Goal: Use online tool/utility: Utilize a website feature to perform a specific function

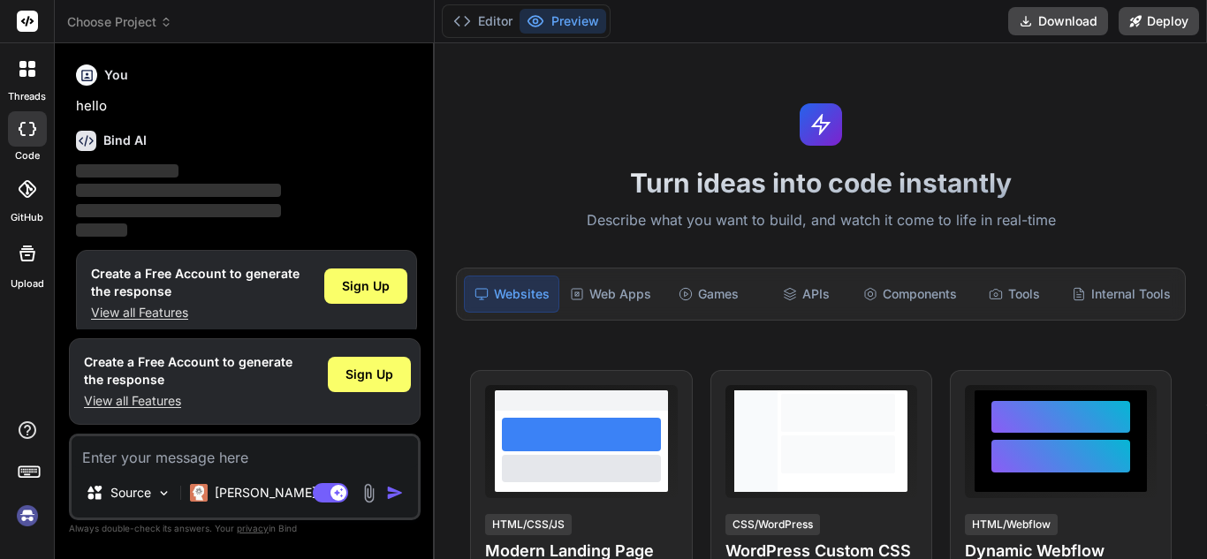
type textarea "x"
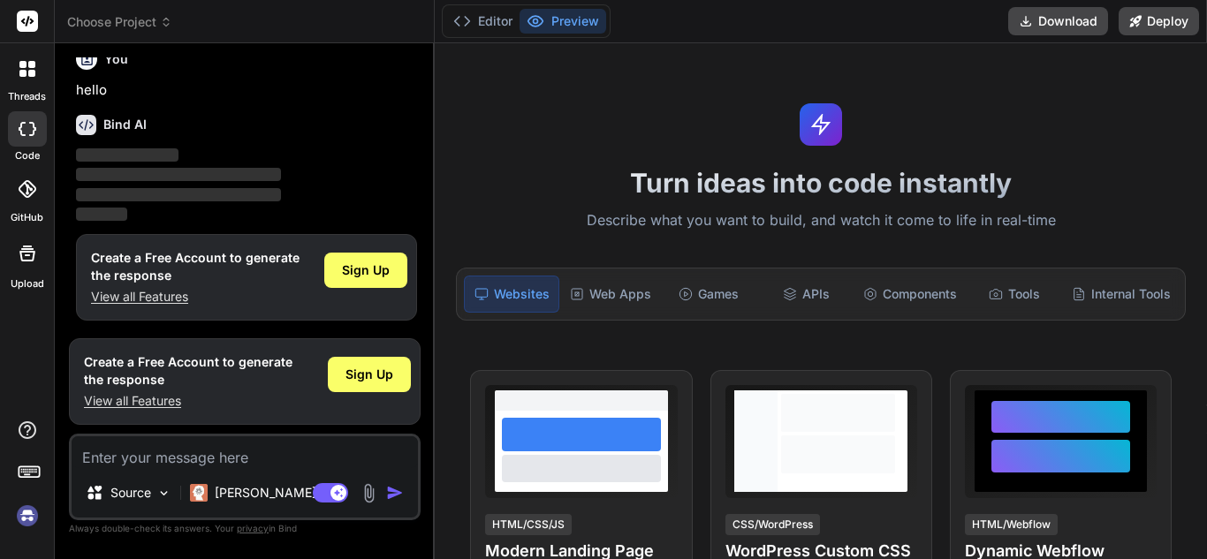
click at [173, 461] on textarea at bounding box center [245, 452] width 346 height 32
paste textarea "Quero desenvolver uma aplicação utilizando React, TypeScript, MUI e Vite, que t…"
type textarea "Quero desenvolver uma aplicação utilizando React, TypeScript, MUI e Vite, que t…"
type textarea "x"
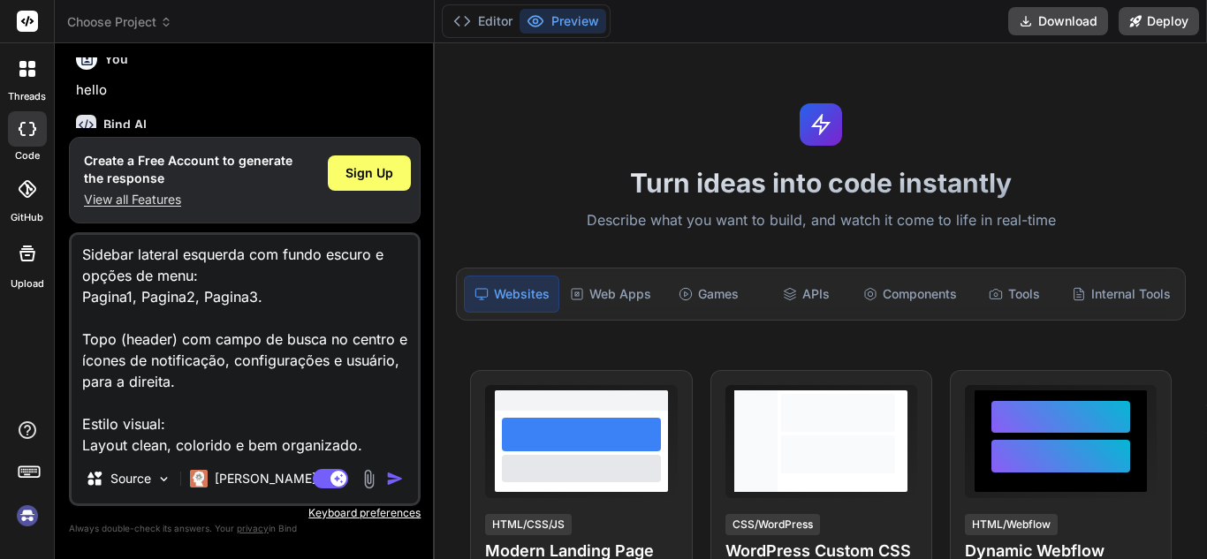
type textarea "Quero desenvolver uma aplicação utilizando React, TypeScript, MUI e Vite, que t…"
click at [398, 479] on img "button" at bounding box center [395, 479] width 18 height 18
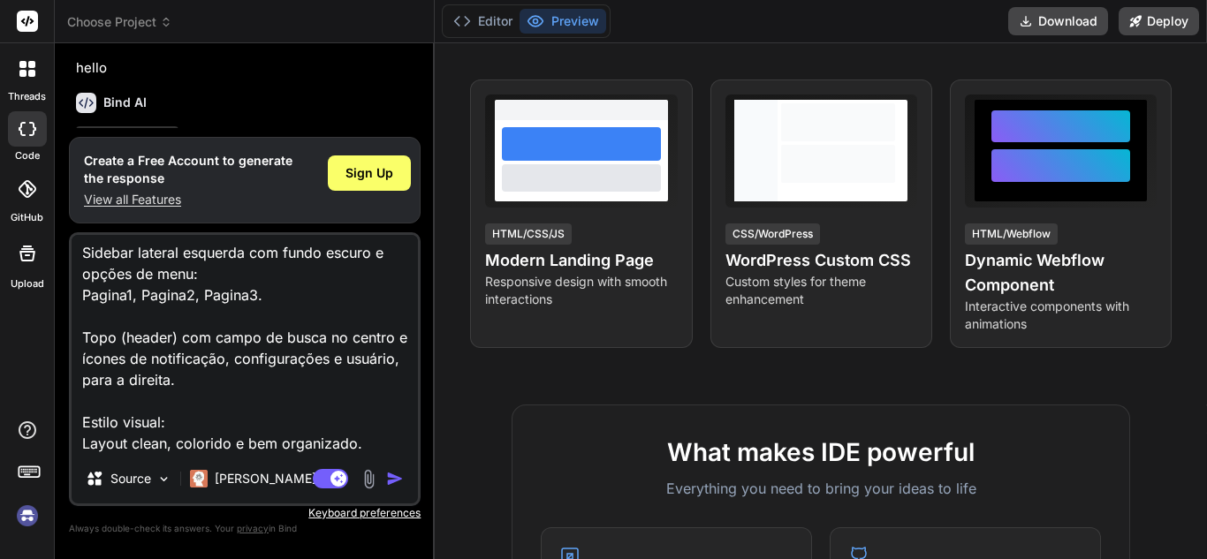
scroll to position [125, 0]
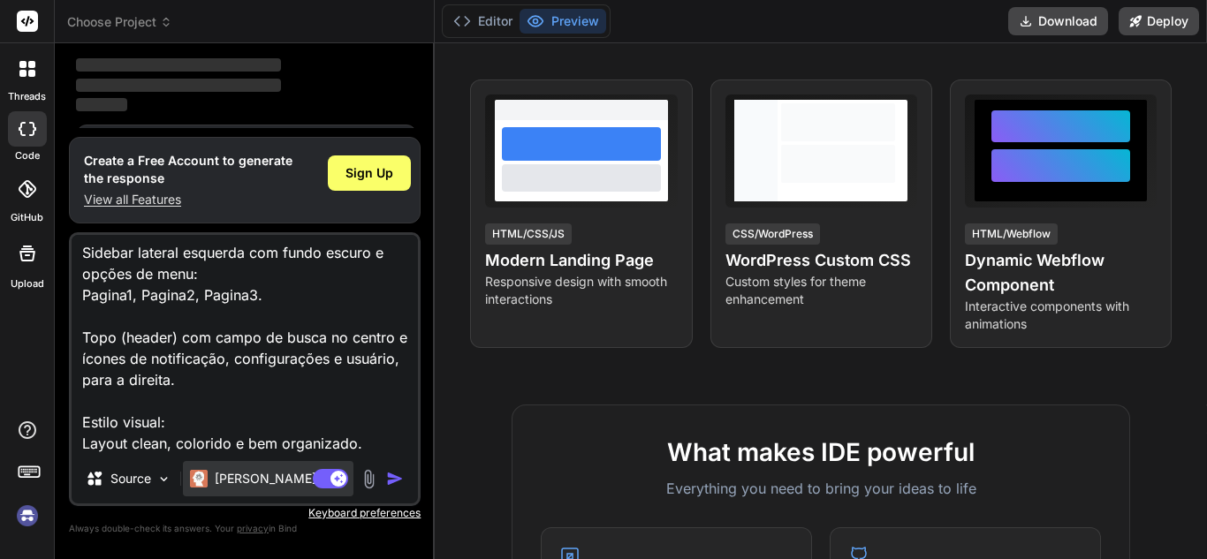
click at [225, 478] on p "[PERSON_NAME] 4 S.." at bounding box center [281, 479] width 132 height 18
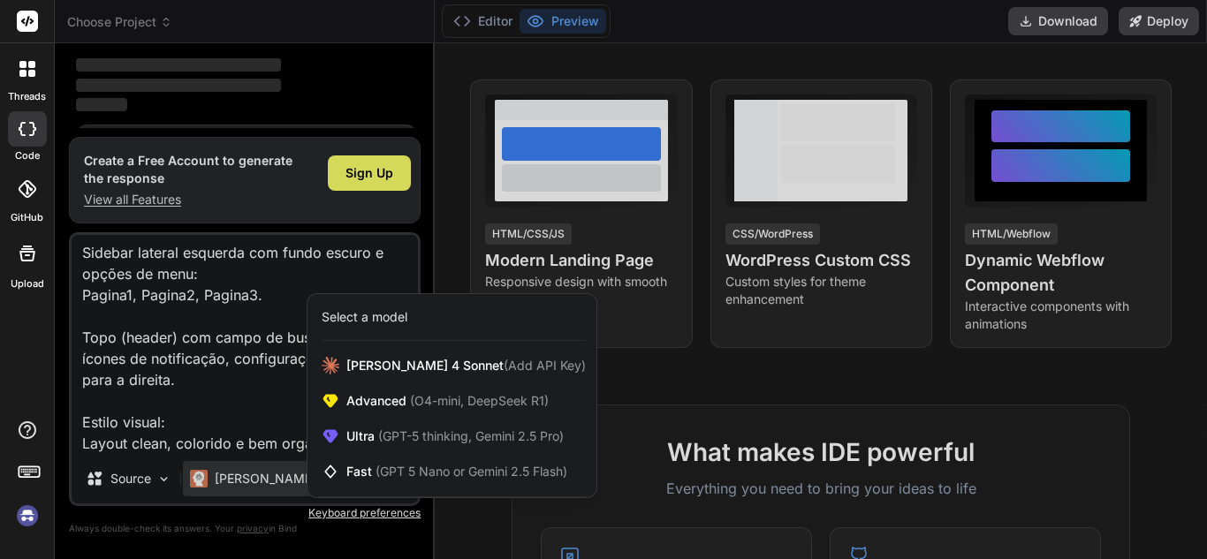
click at [218, 85] on div at bounding box center [603, 279] width 1207 height 559
type textarea "x"
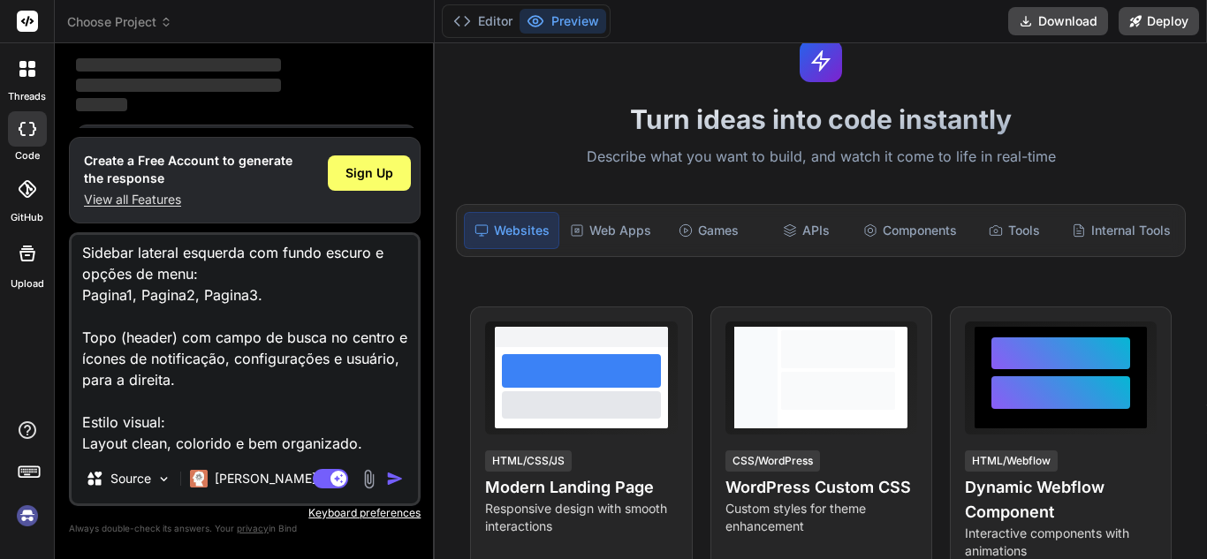
scroll to position [0, 0]
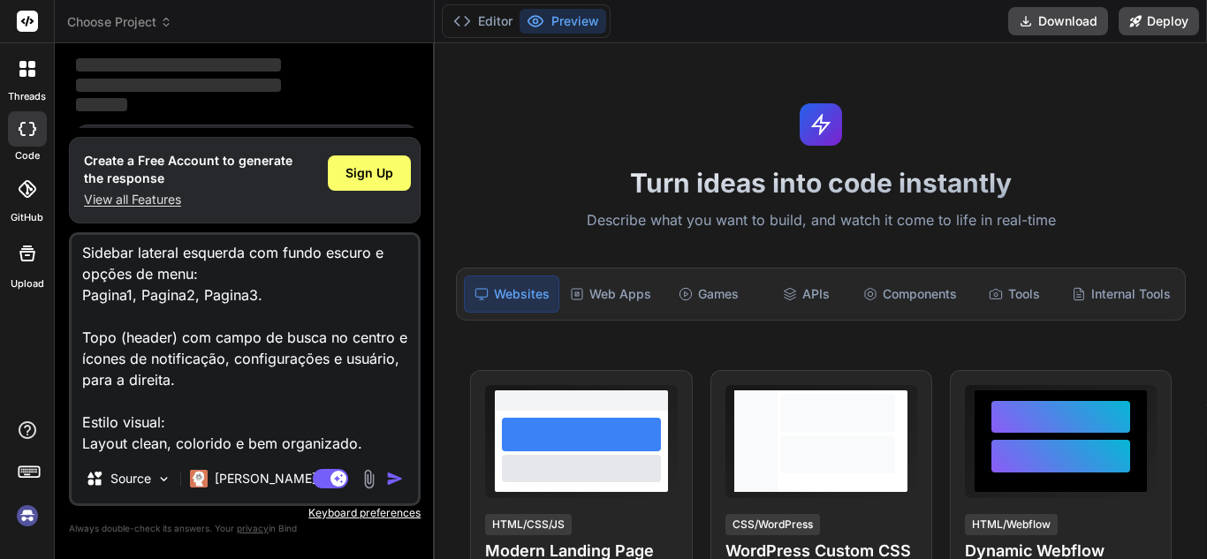
click at [571, 158] on div "Turn ideas into code instantly Describe what you want to build, and watch it co…" at bounding box center [821, 301] width 772 height 516
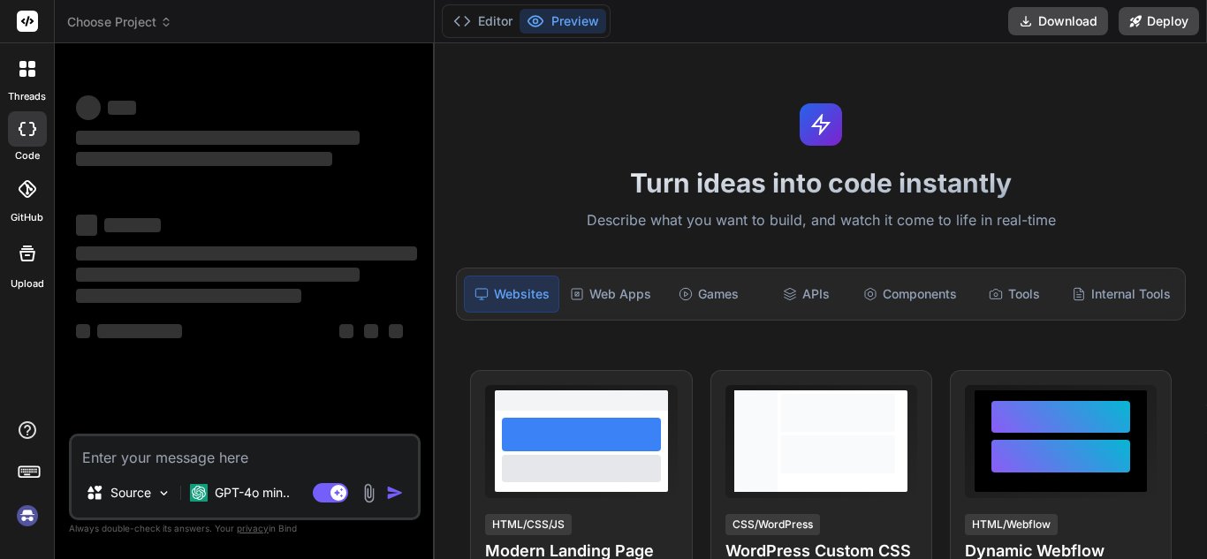
type textarea "x"
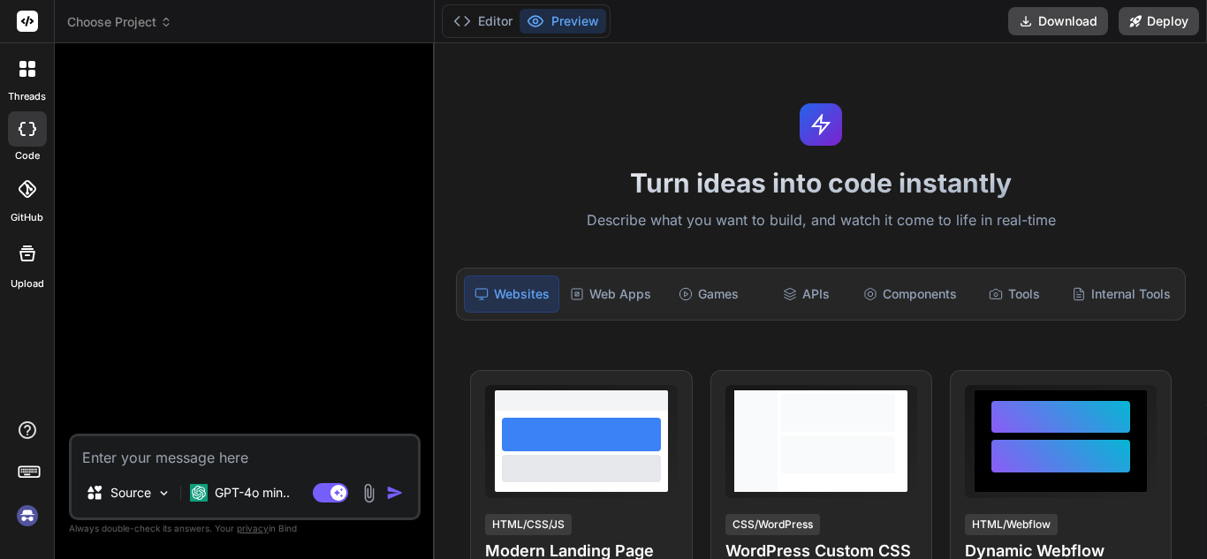
click at [239, 449] on textarea at bounding box center [245, 452] width 346 height 32
type textarea "Quero desenvolver uma aplicação utilizando React, TypeScript, MUI e Vite, que t…"
type textarea "x"
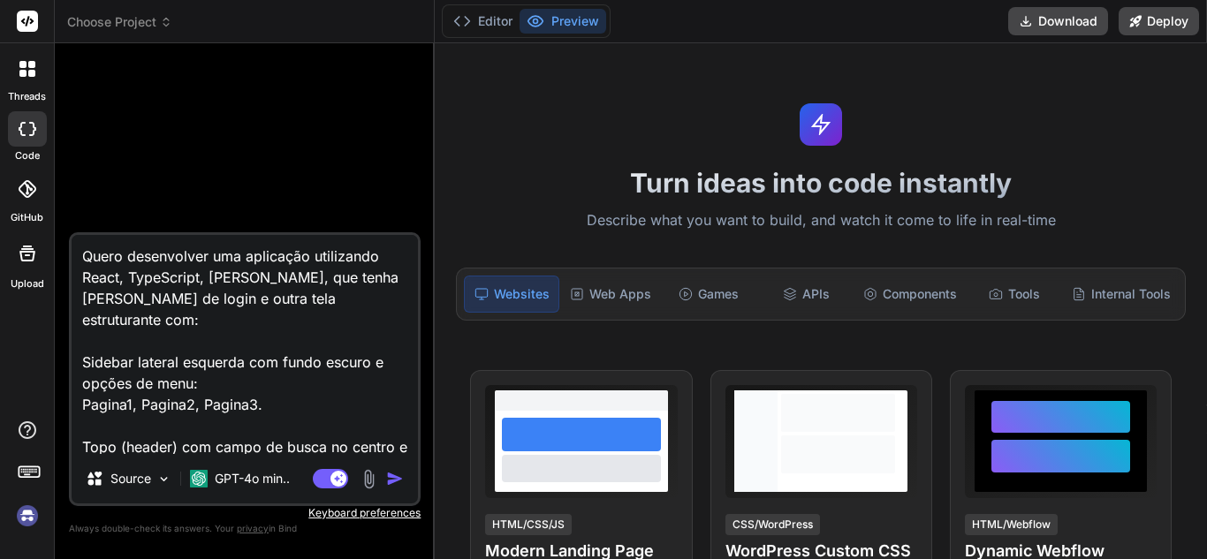
scroll to position [87, 0]
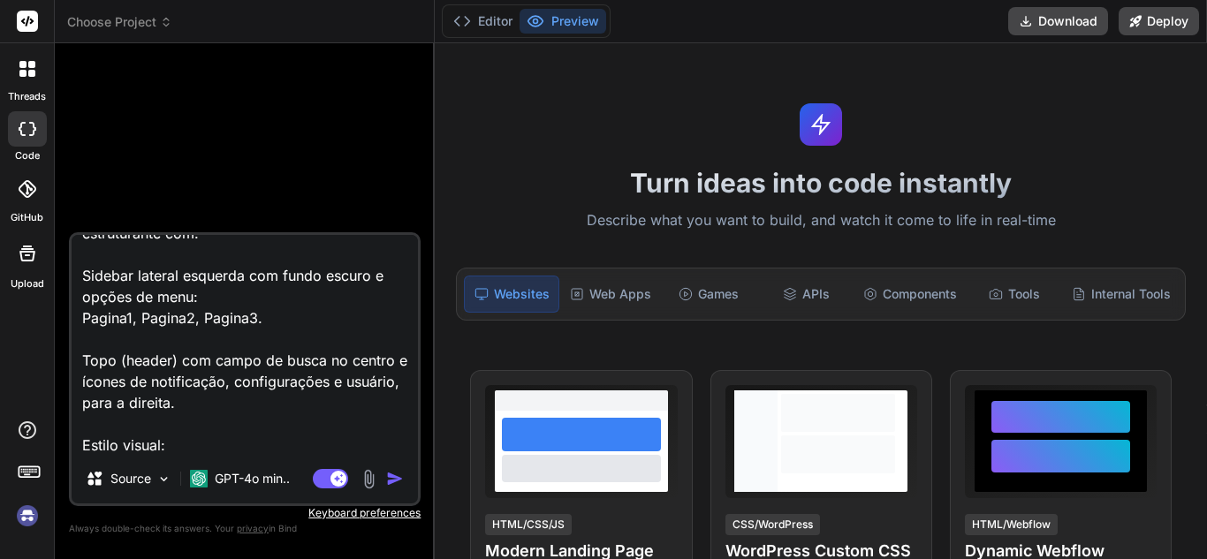
type textarea "Quero desenvolver uma aplicação utilizando React, TypeScript, MUI e Vite, que t…"
click at [395, 474] on img "button" at bounding box center [395, 479] width 18 height 18
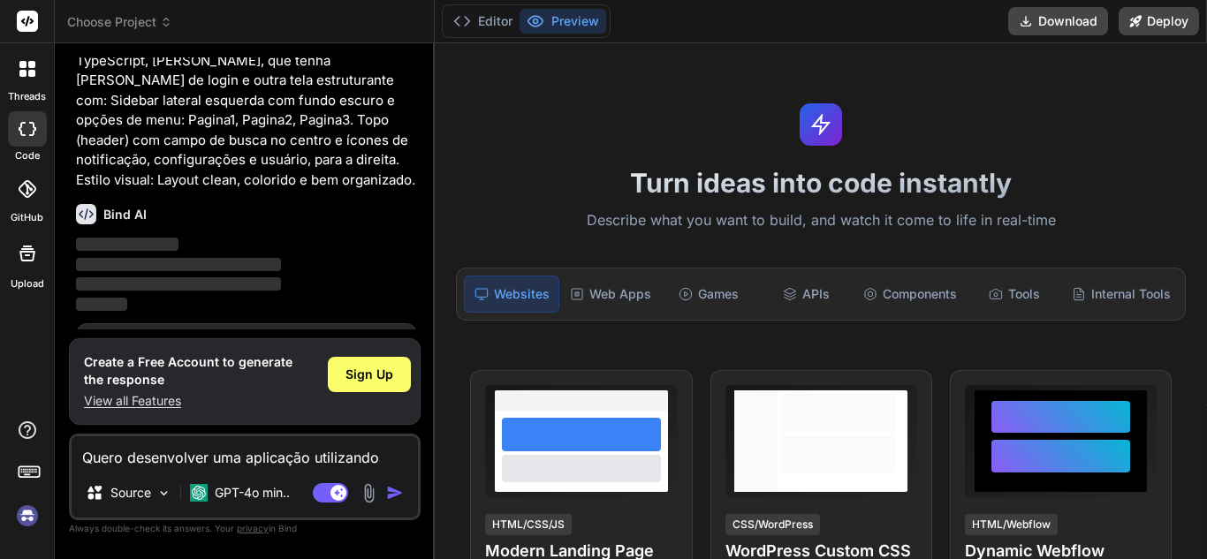
scroll to position [155, 0]
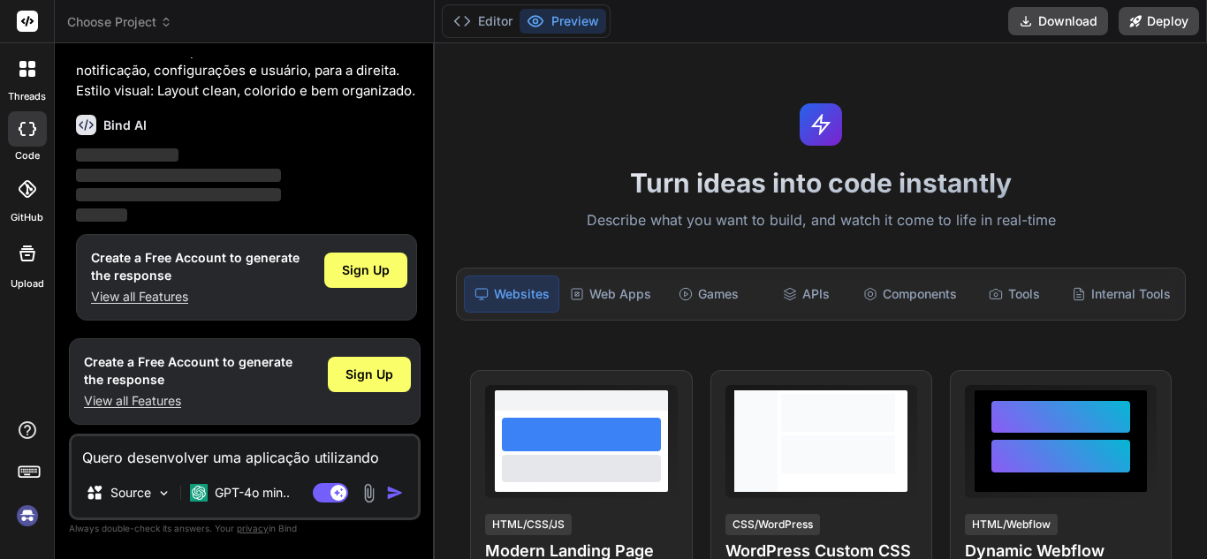
click at [21, 505] on img at bounding box center [27, 516] width 30 height 30
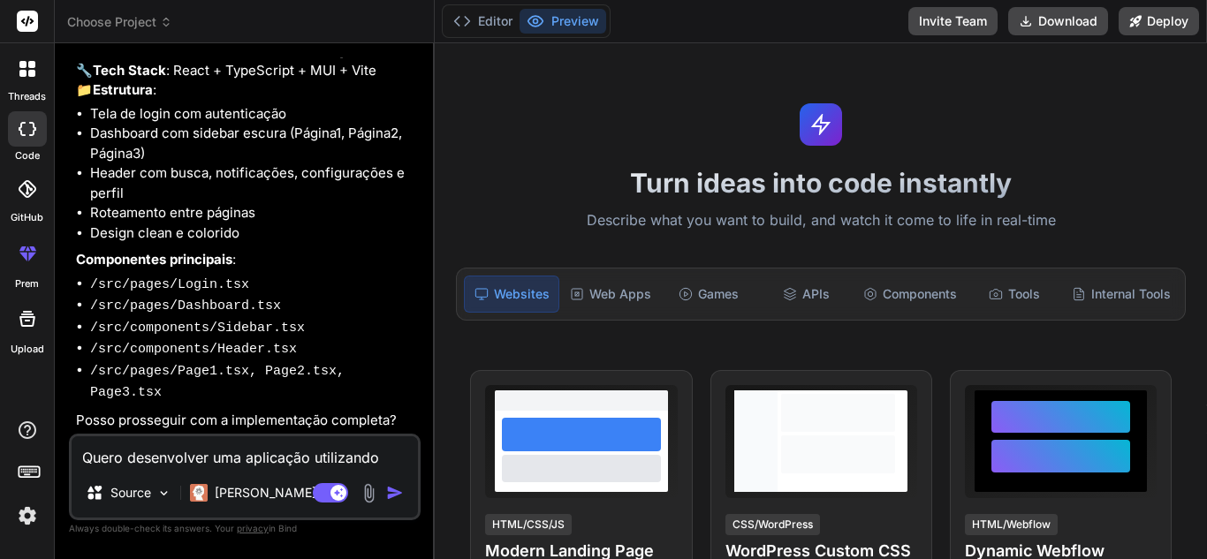
scroll to position [269, 0]
type textarea "x"
click at [268, 462] on textarea "Quero desenvolver uma aplicação utilizando React, TypeScript, MUI e Vite, que t…" at bounding box center [245, 452] width 346 height 32
type textarea "s"
type textarea "x"
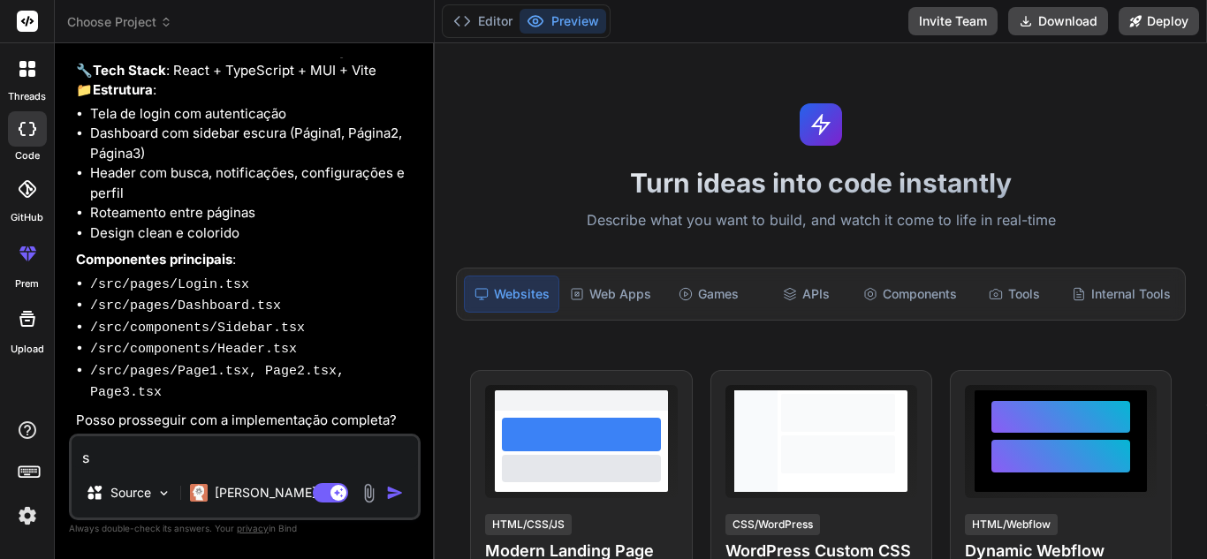
type textarea "si"
type textarea "x"
type textarea "sim"
type textarea "x"
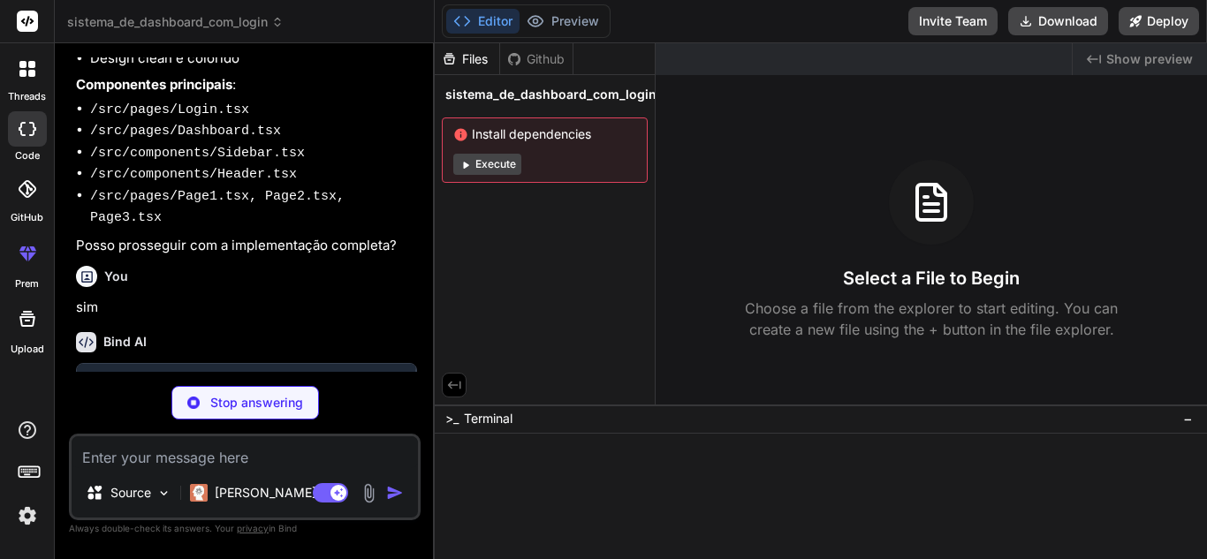
scroll to position [452, 0]
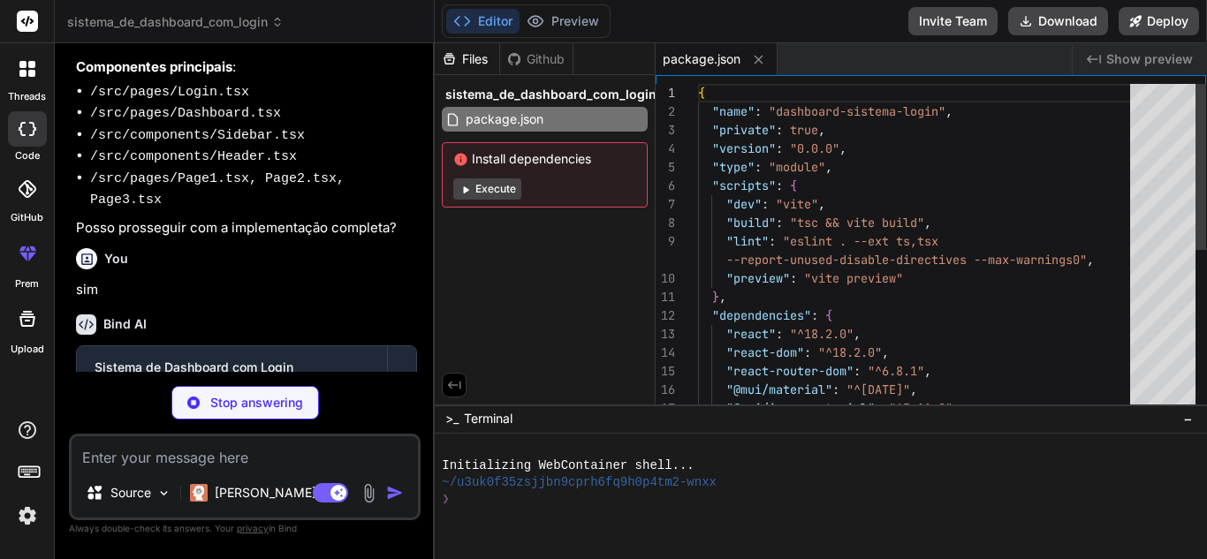
click at [474, 162] on span "Install dependencies" at bounding box center [544, 159] width 183 height 18
type textarea "x"
type textarea "<div id="root"></div> <script type="module" src="/src/main.tsx"></script> </bod…"
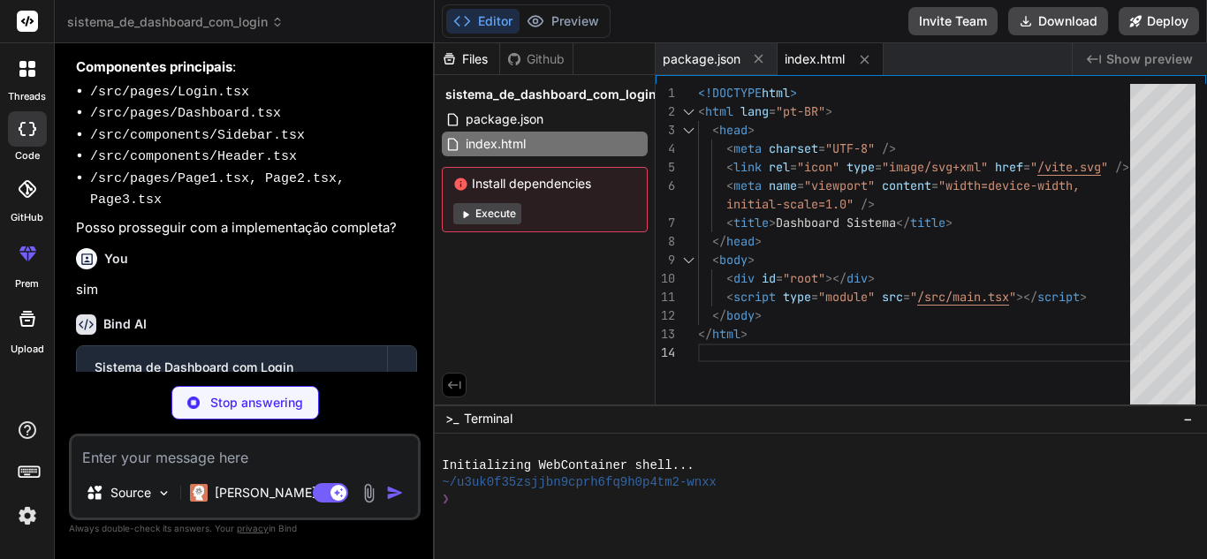
type textarea "x"
type textarea "}"
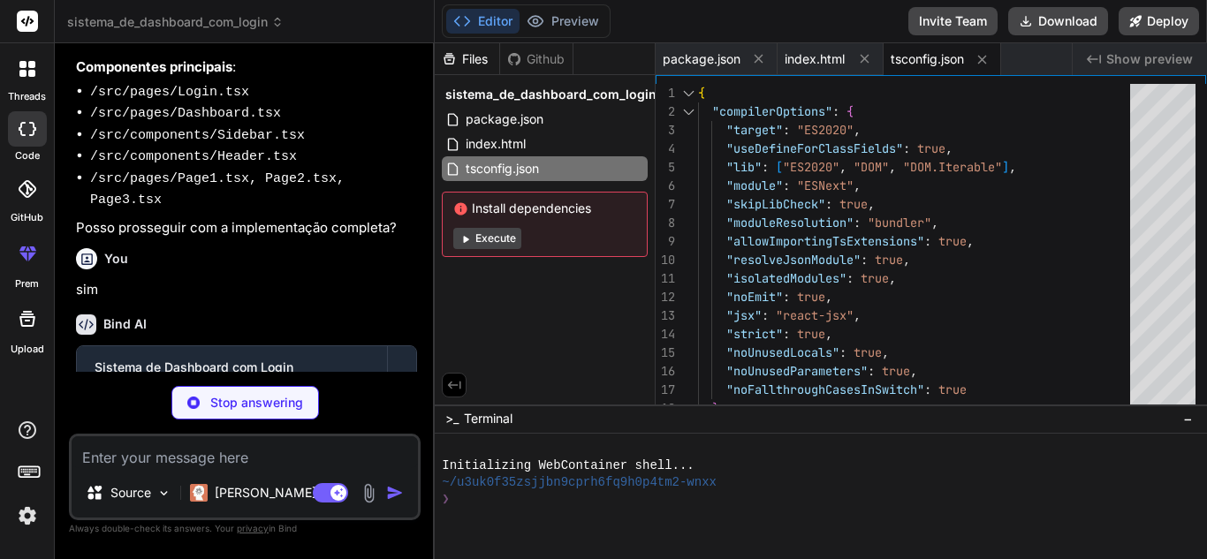
type textarea "x"
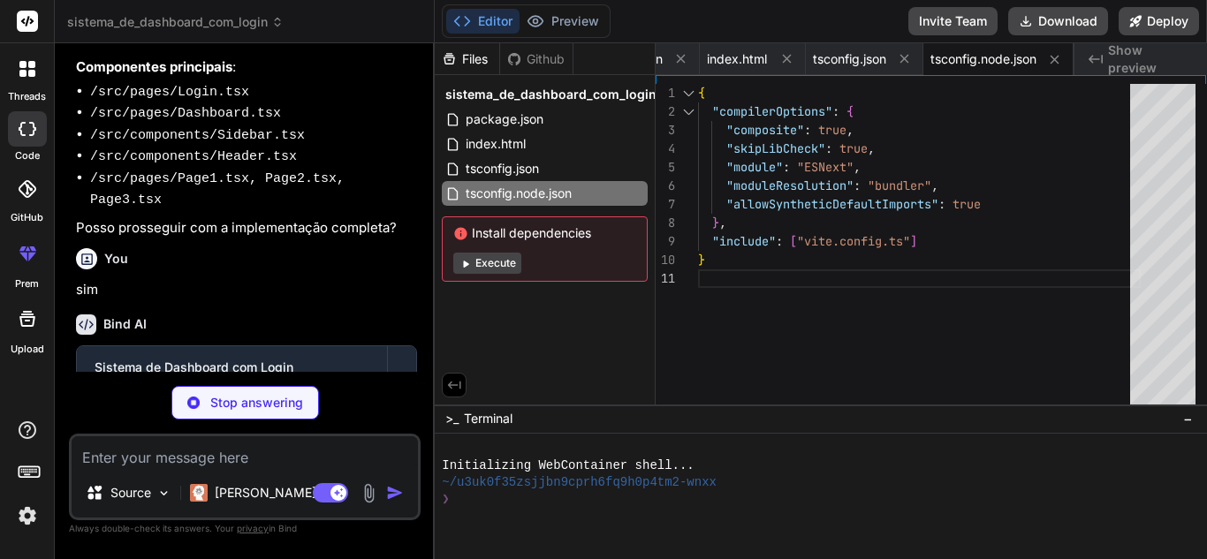
type textarea "x"
type textarea "import { defineConfig } from 'vite' import react from '@vitejs/plugin-react' ex…"
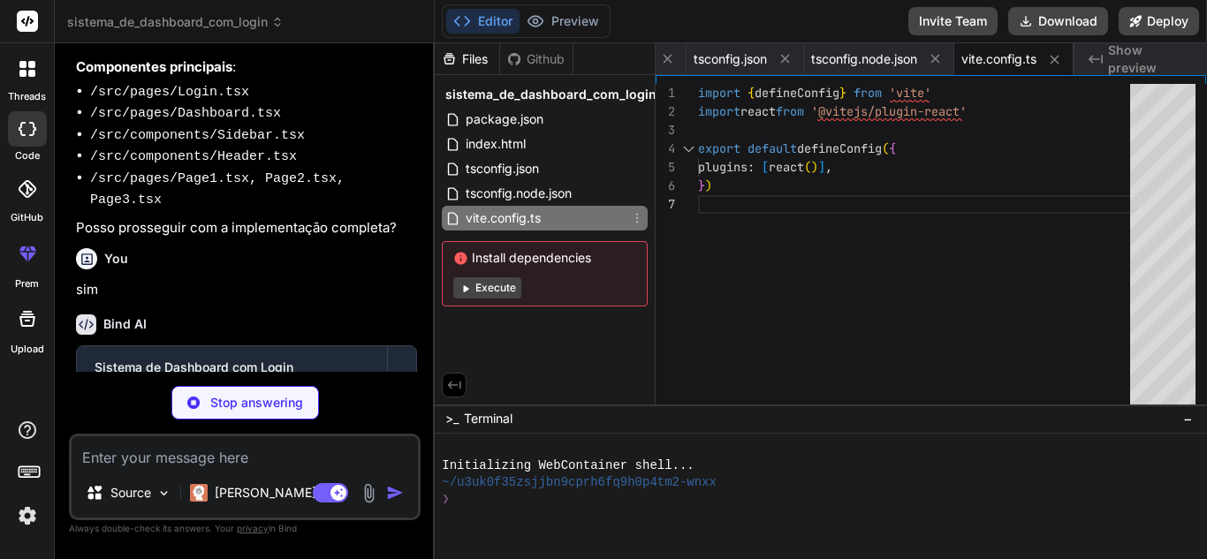
type textarea "x"
type textarea ")"
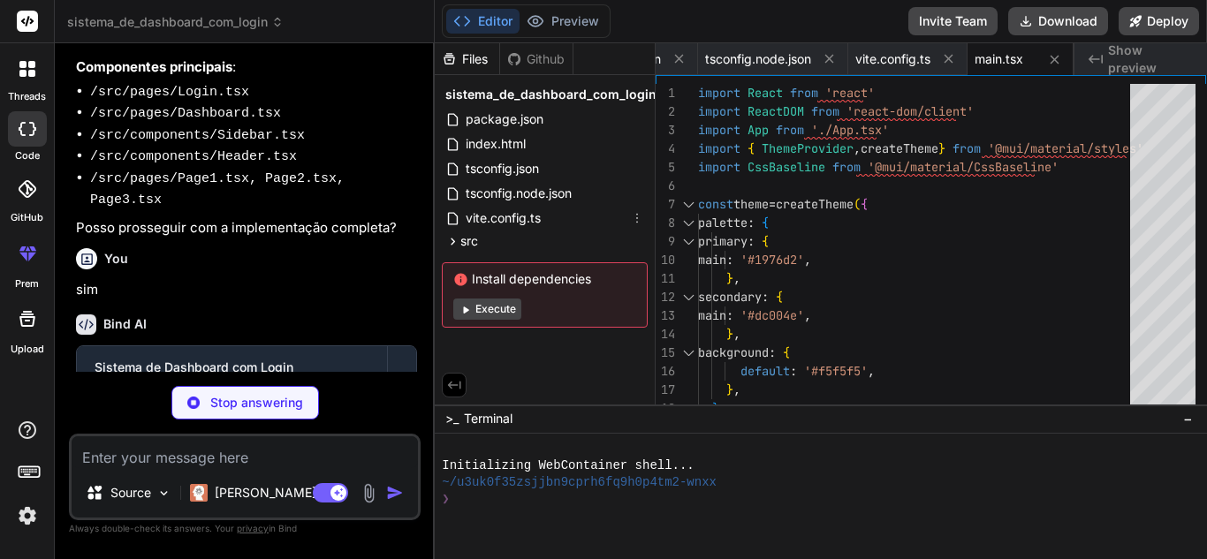
type textarea "x"
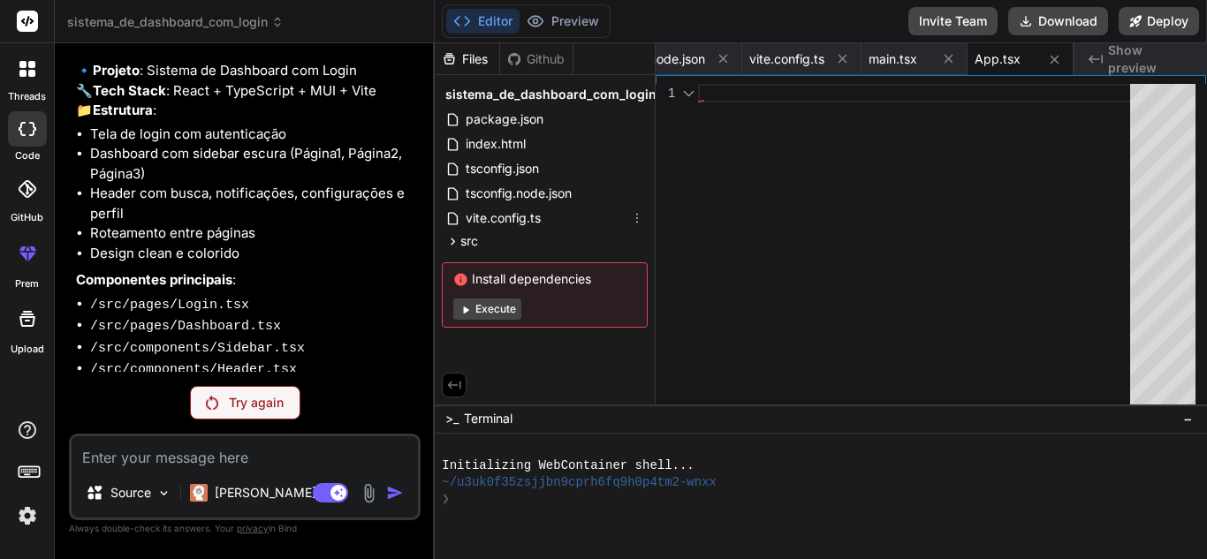
scroll to position [198, 0]
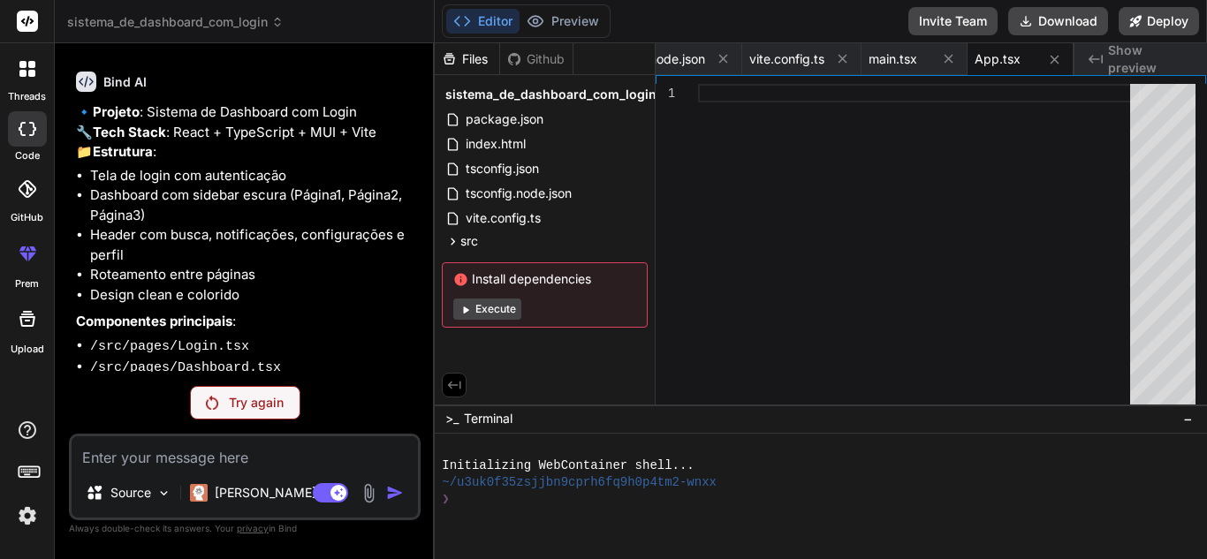
click at [491, 315] on button "Execute" at bounding box center [487, 309] width 68 height 21
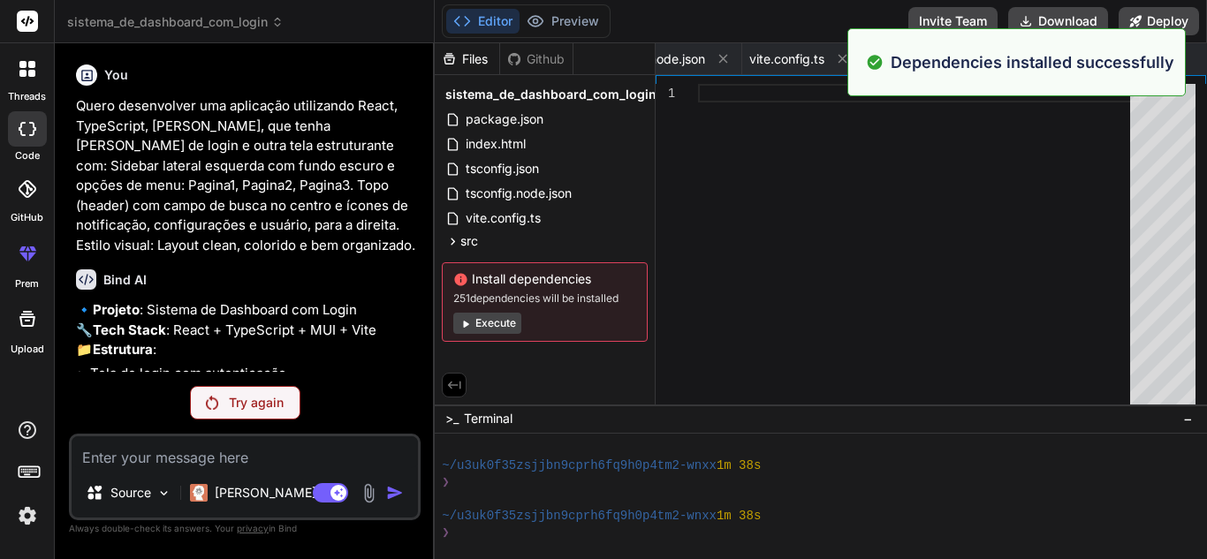
scroll to position [369, 0]
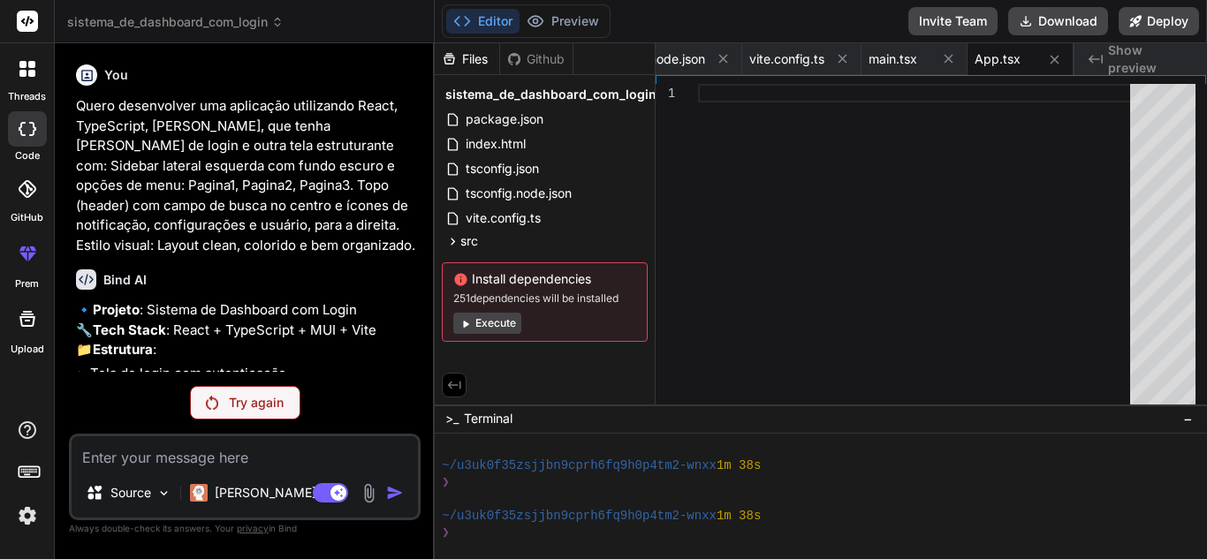
click at [494, 323] on button "Execute" at bounding box center [487, 323] width 68 height 21
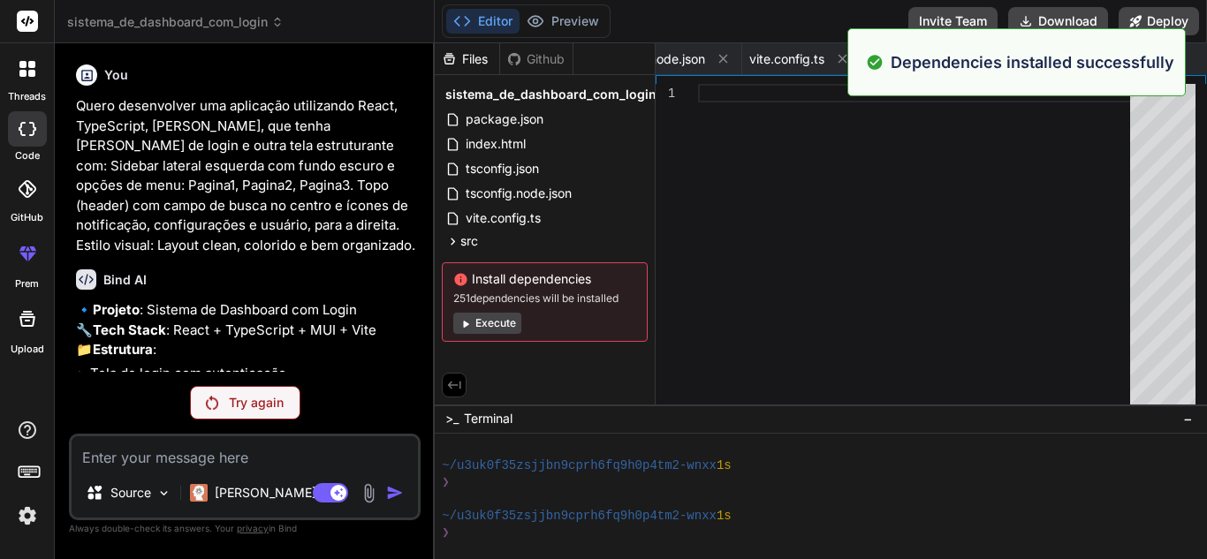
scroll to position [621, 0]
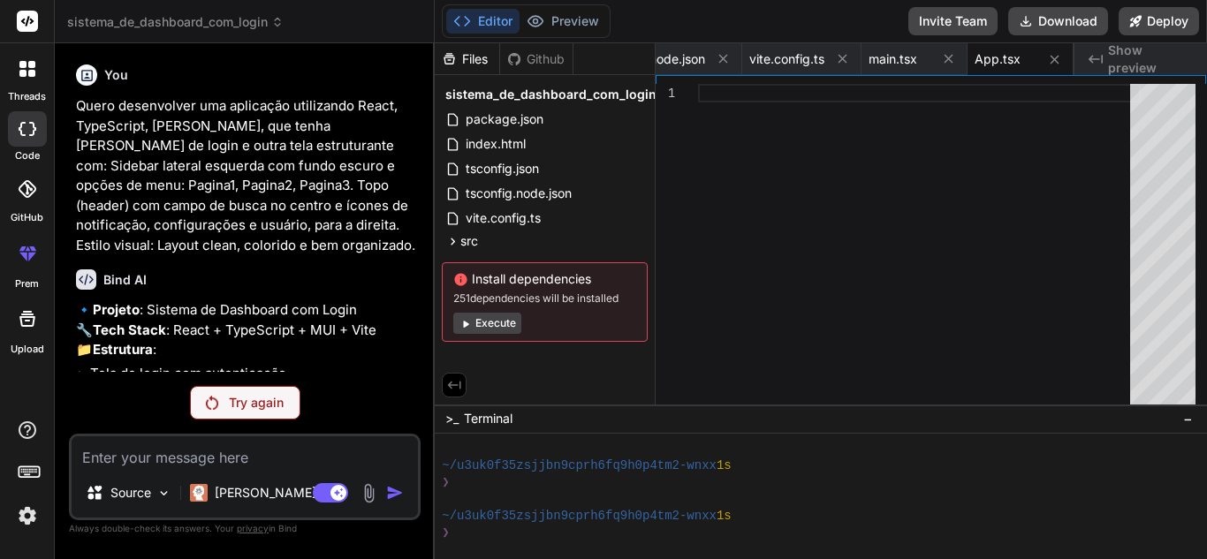
click at [494, 323] on button "Execute" at bounding box center [487, 323] width 68 height 21
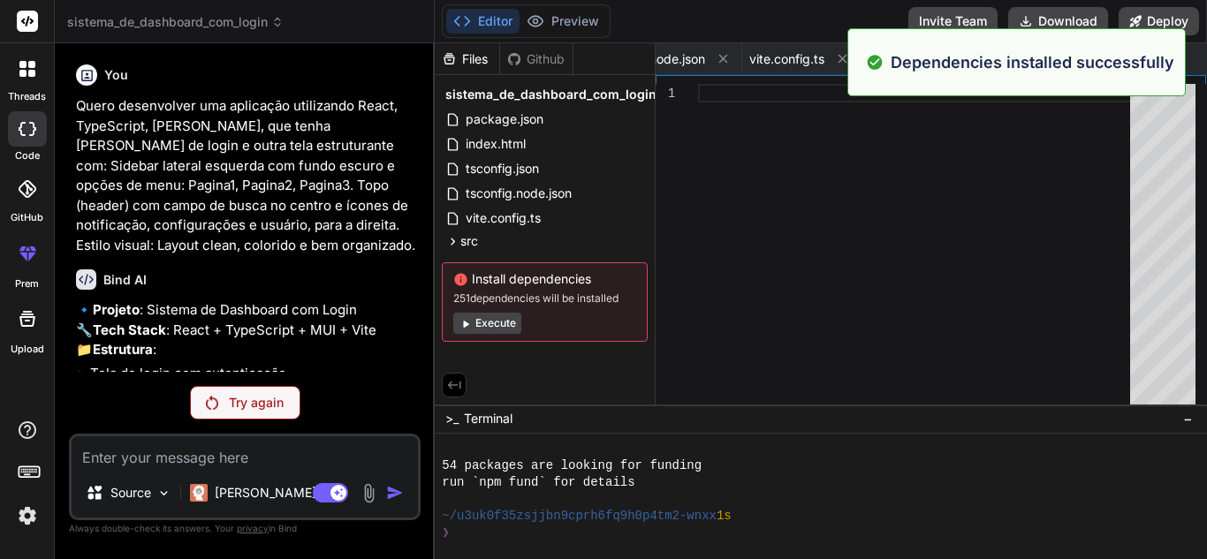
scroll to position [873, 0]
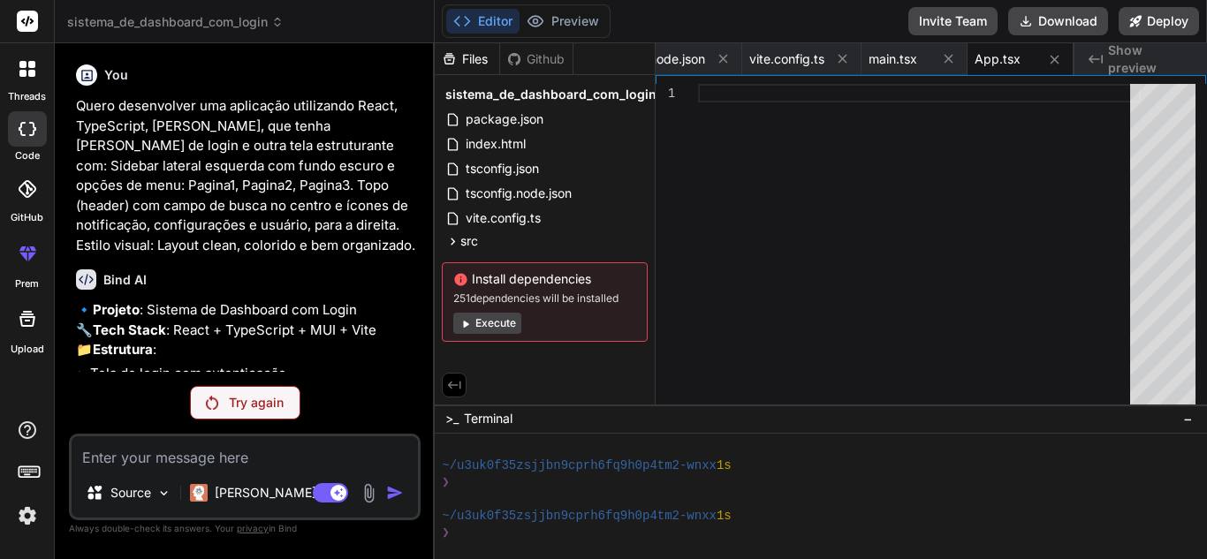
click at [512, 326] on button "Execute" at bounding box center [487, 323] width 68 height 21
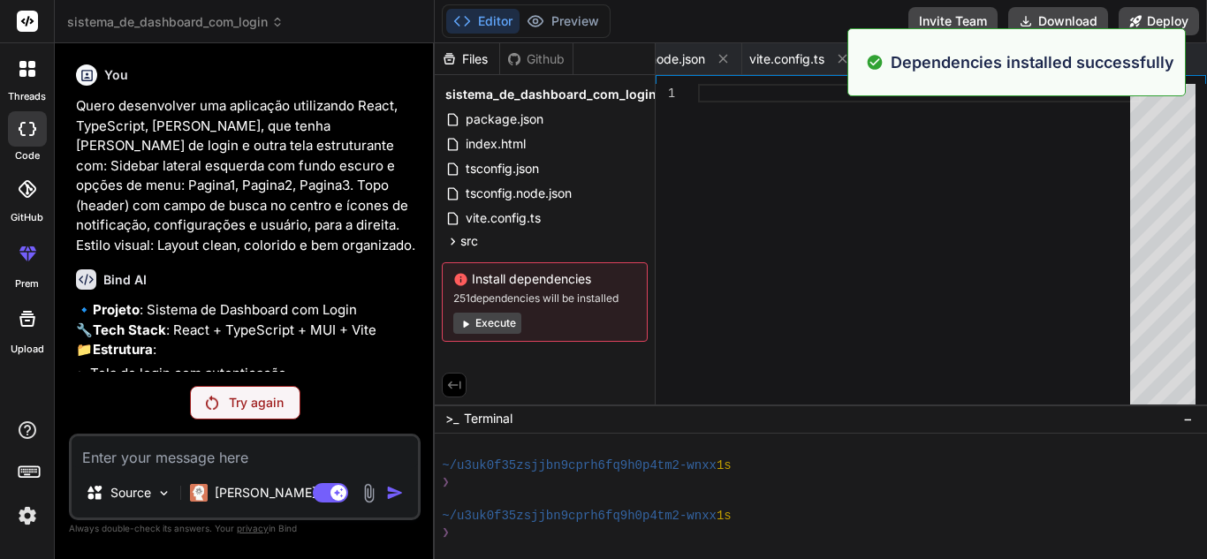
scroll to position [1125, 0]
click at [254, 406] on p "Try again" at bounding box center [256, 403] width 55 height 18
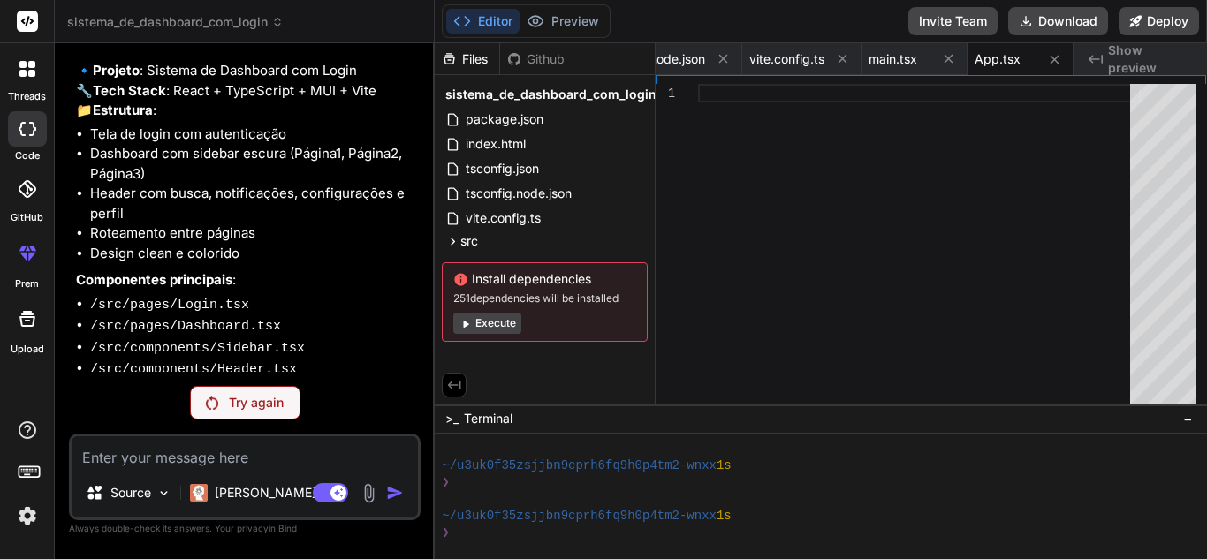
scroll to position [198, 0]
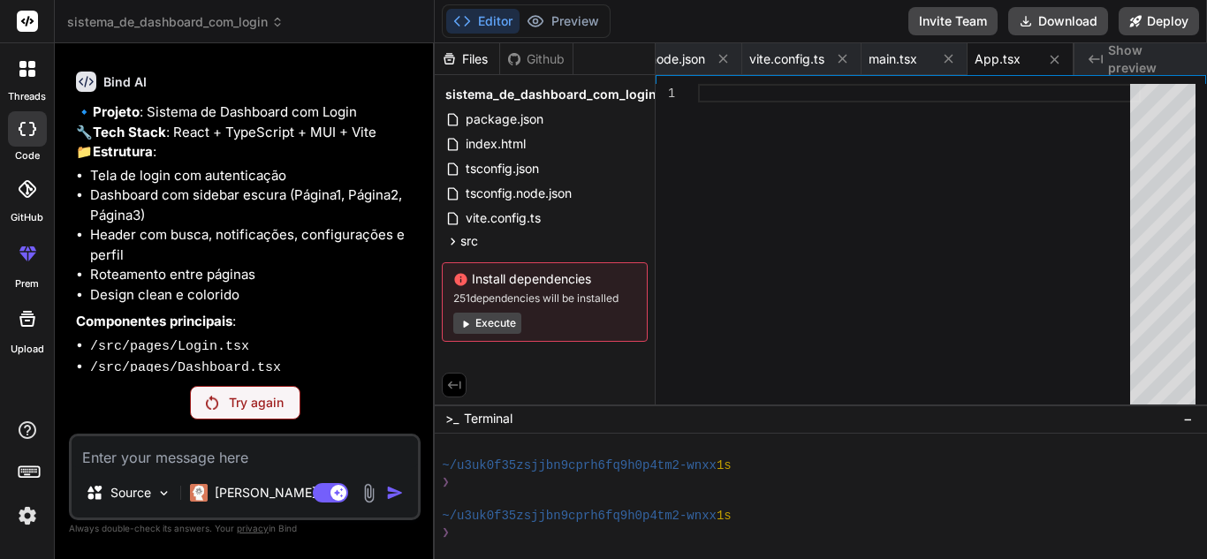
click at [497, 332] on button "Execute" at bounding box center [487, 323] width 68 height 21
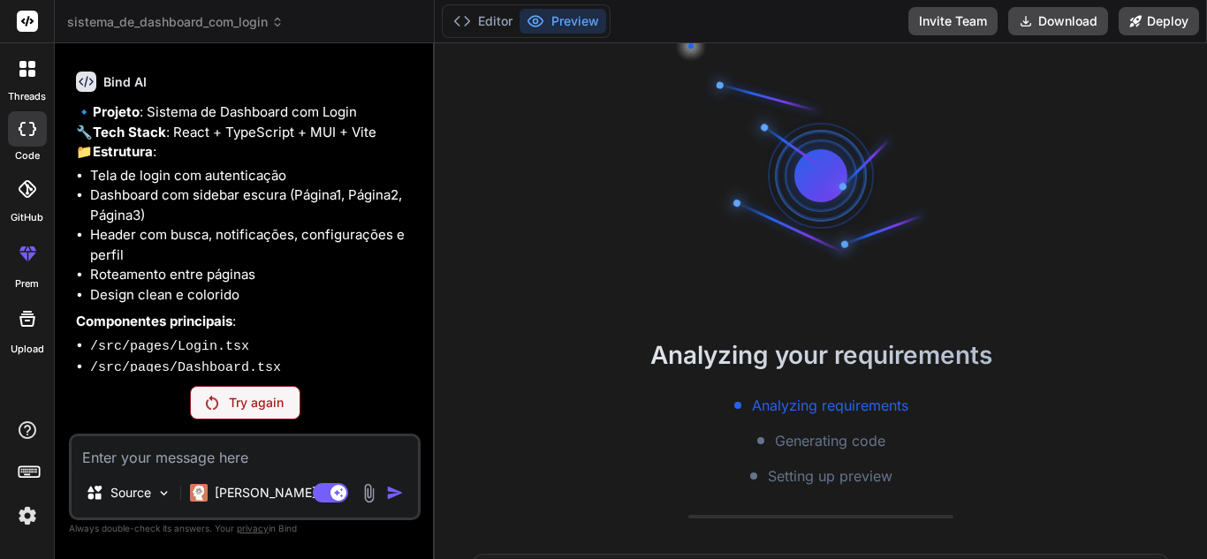
scroll to position [1326, 0]
type textarea "x"
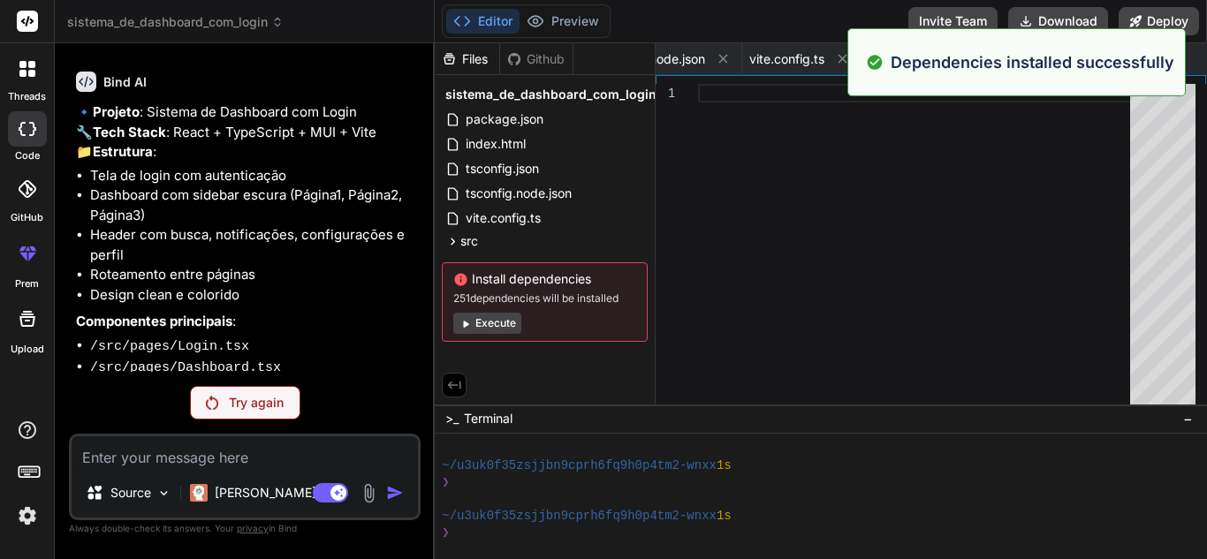
scroll to position [1377, 0]
click at [231, 450] on textarea at bounding box center [245, 452] width 346 height 32
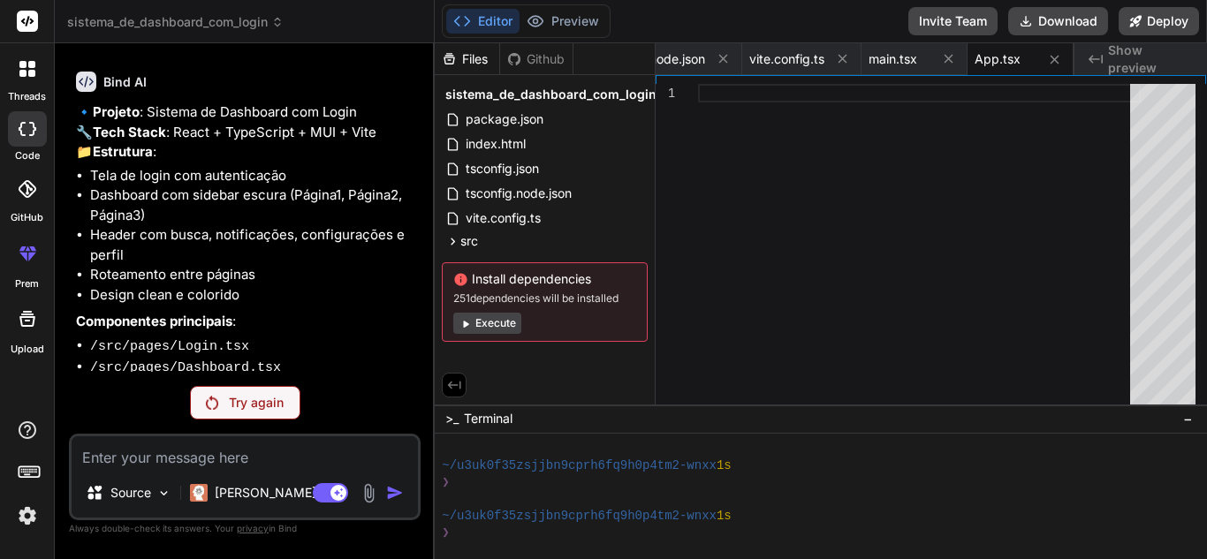
type textarea "n"
type textarea "x"
type textarea "na"
type textarea "x"
type textarea "nao"
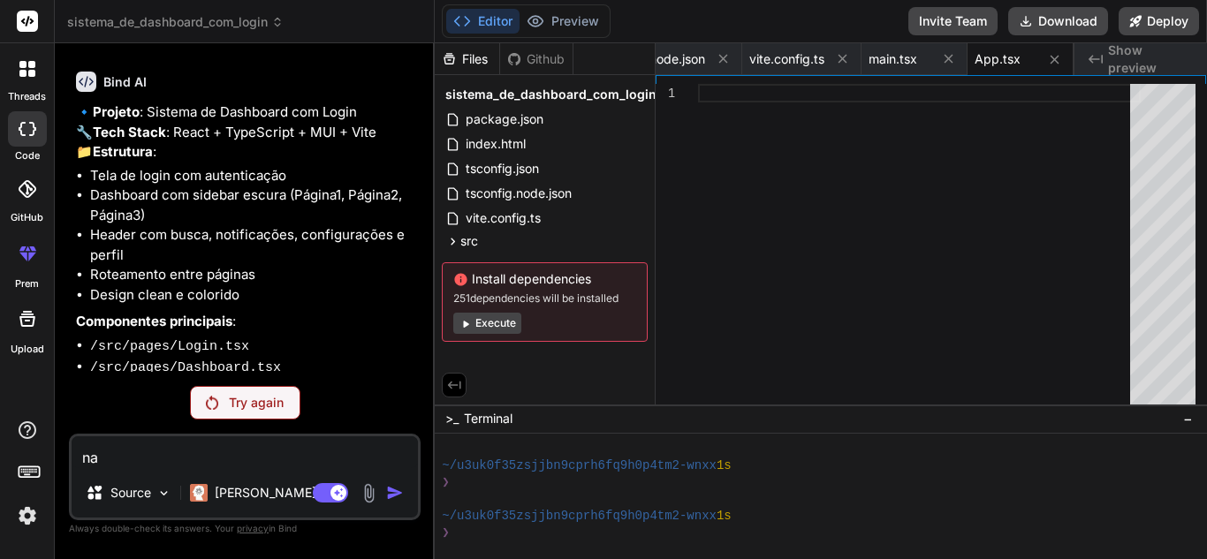
type textarea "x"
type textarea "nao"
type textarea "x"
type textarea "nao e"
type textarea "x"
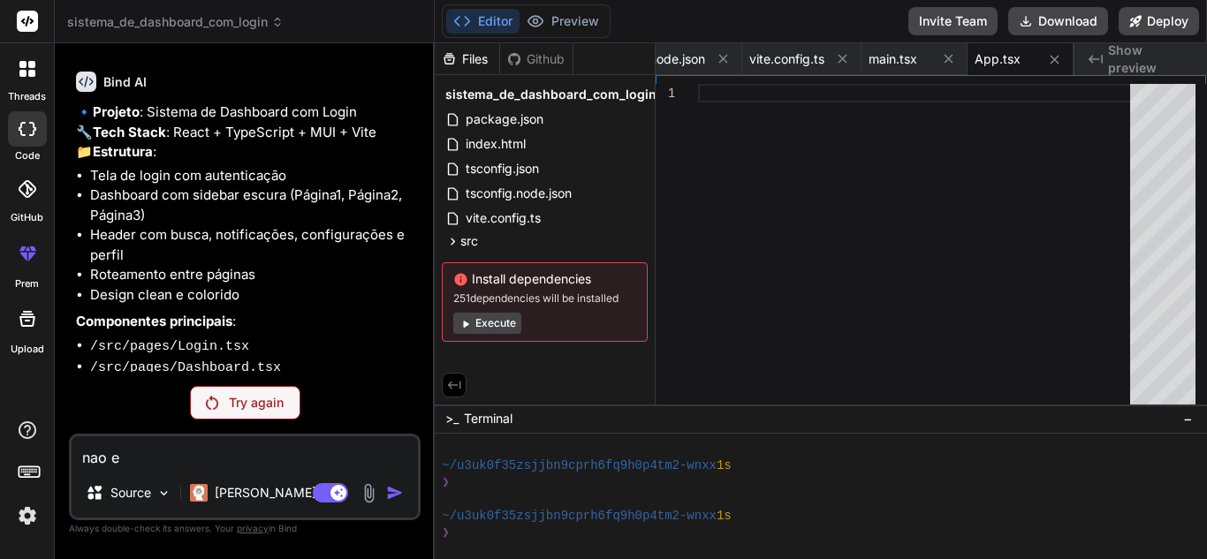
type textarea "nao es"
type textarea "x"
type textarea "nao est"
type textarea "x"
type textarea "nao esta"
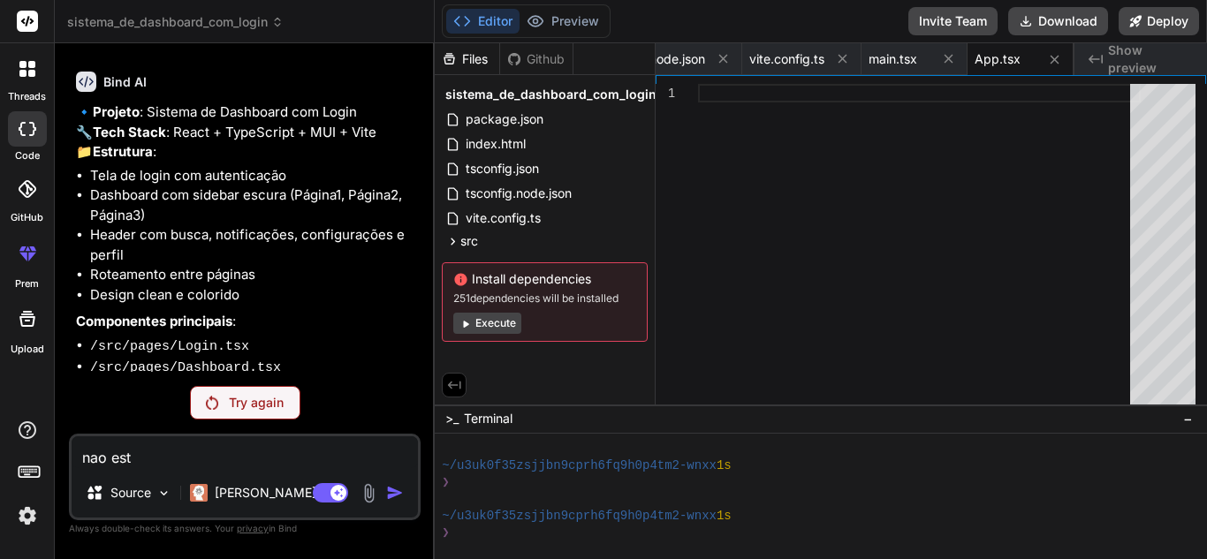
type textarea "x"
type textarea "nao esta"
type textarea "x"
type textarea "nao esta f"
type textarea "x"
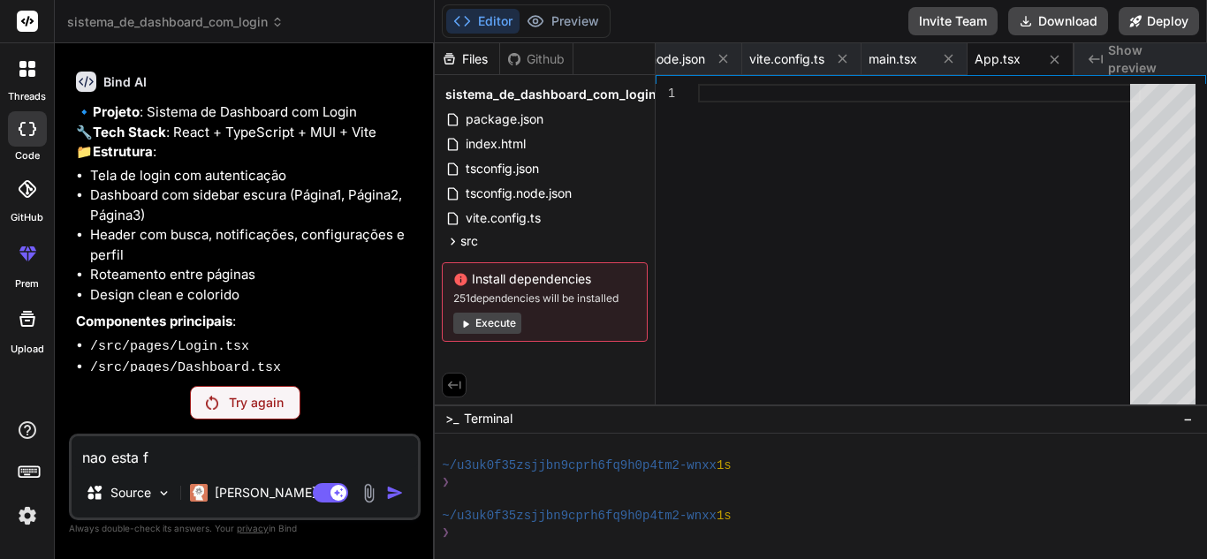
type textarea "nao esta fu"
type textarea "x"
type textarea "nao esta fun"
type textarea "x"
type textarea "nao esta func"
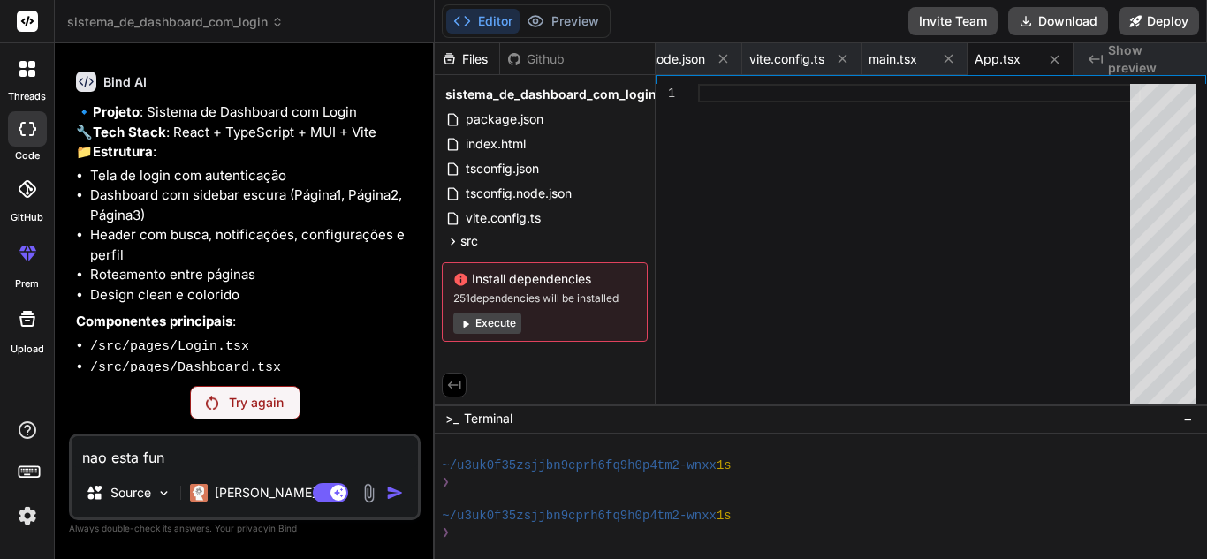
type textarea "x"
type textarea "nao esta funci"
type textarea "x"
type textarea "nao esta funcio"
type textarea "x"
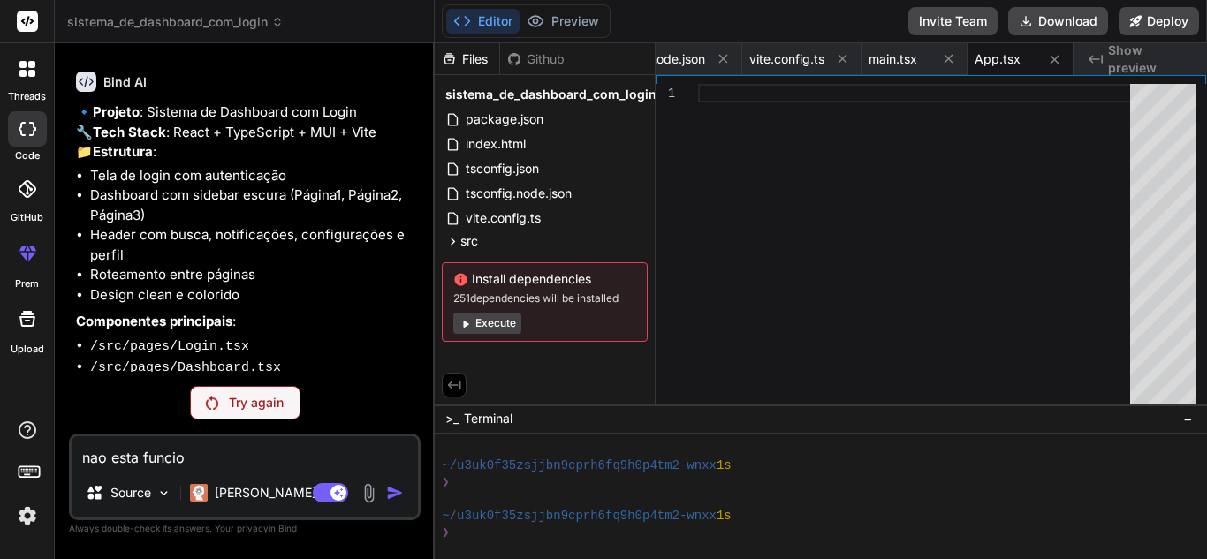
type textarea "nao esta funcion"
type textarea "x"
type textarea "nao esta funciona"
type textarea "x"
type textarea "nao esta funcionan"
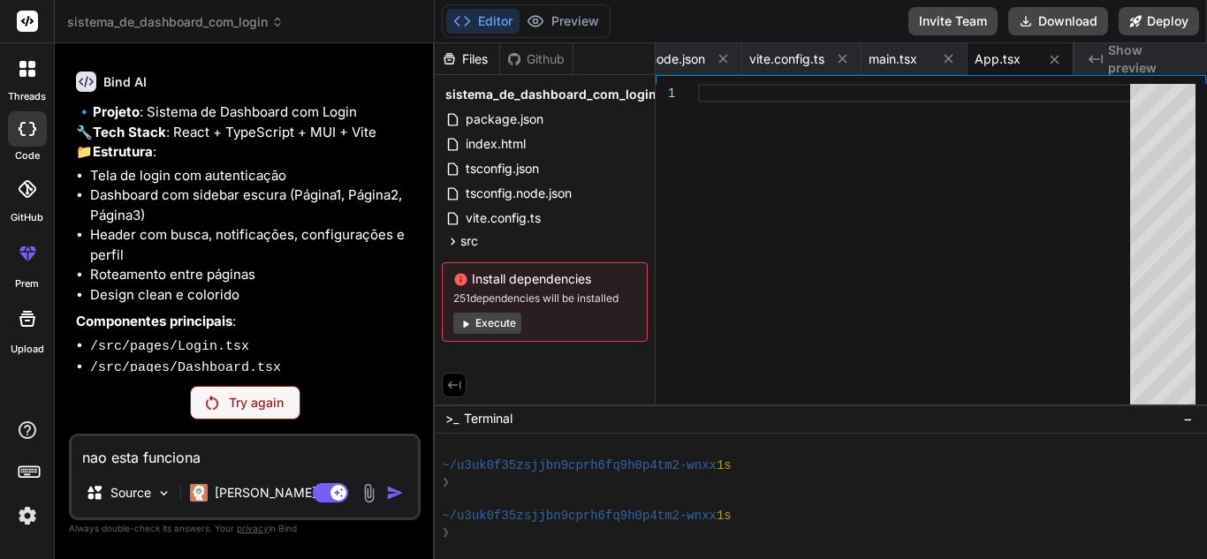
type textarea "x"
type textarea "nao esta funcionand"
type textarea "x"
type textarea "nao esta funcionando"
type textarea "x"
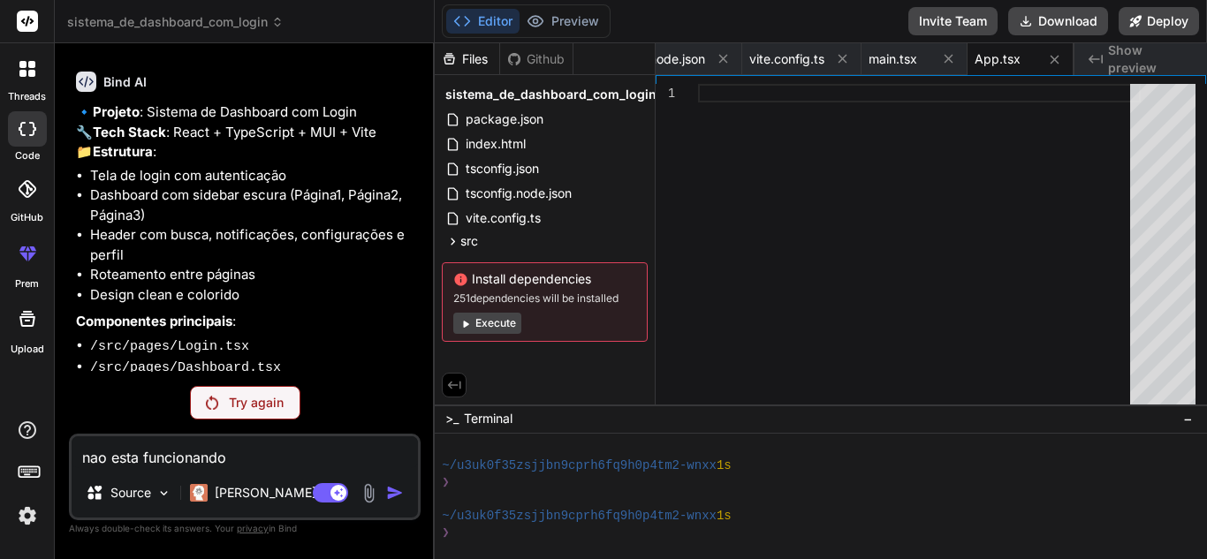
type textarea "nao esta funcionando"
type textarea "x"
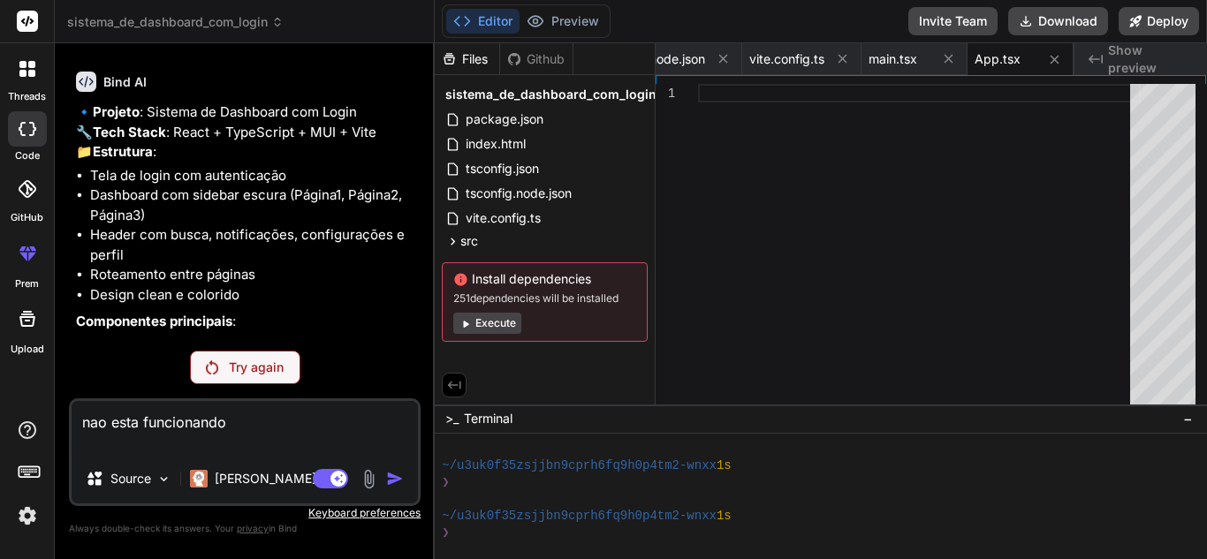
click at [283, 424] on textarea "nao esta funcionando" at bounding box center [245, 427] width 346 height 53
type textarea "nao esta funcionando"
type textarea "x"
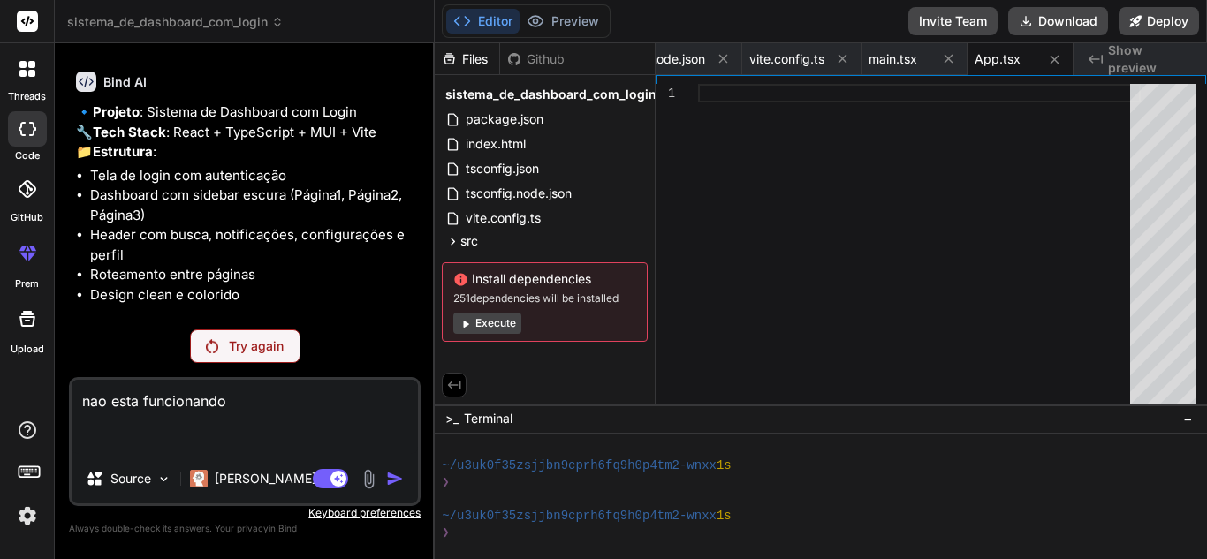
type textarea "nao esta funcionando"
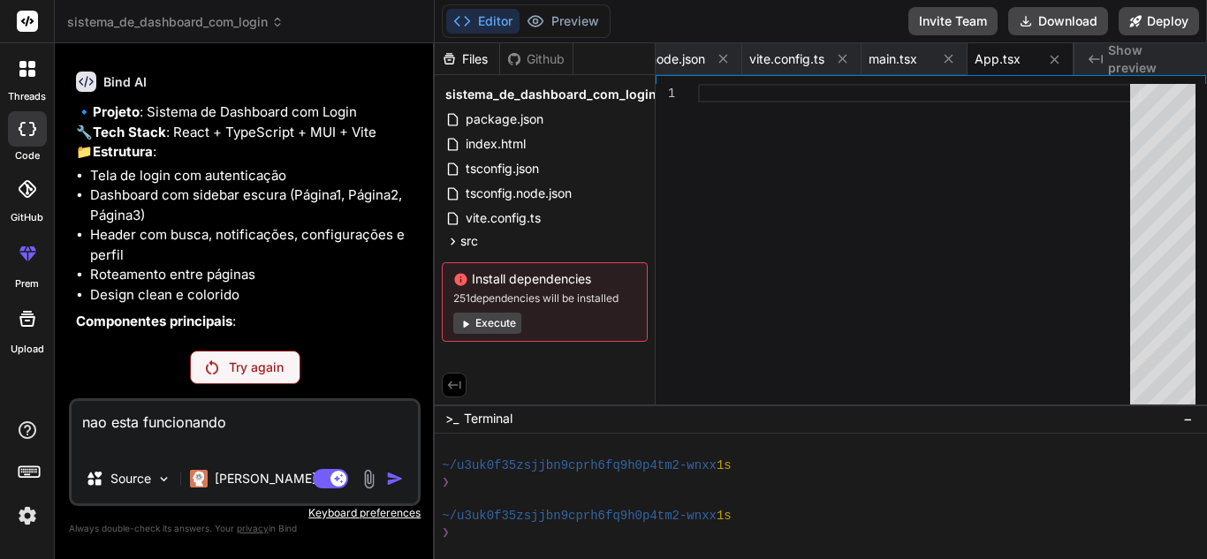
click at [251, 376] on p "Try again" at bounding box center [256, 368] width 55 height 18
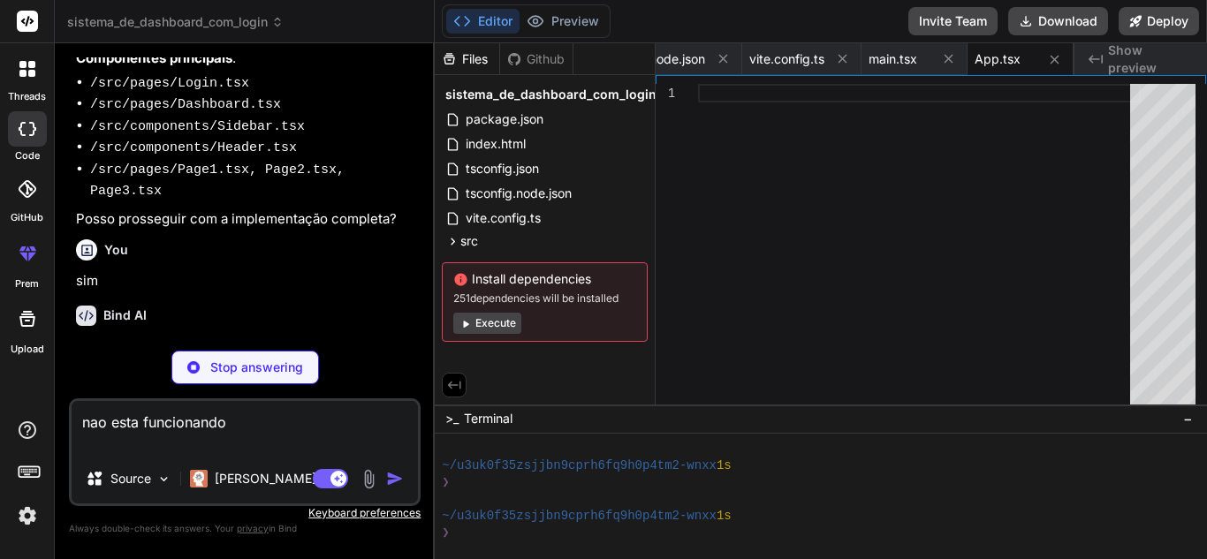
scroll to position [550, 0]
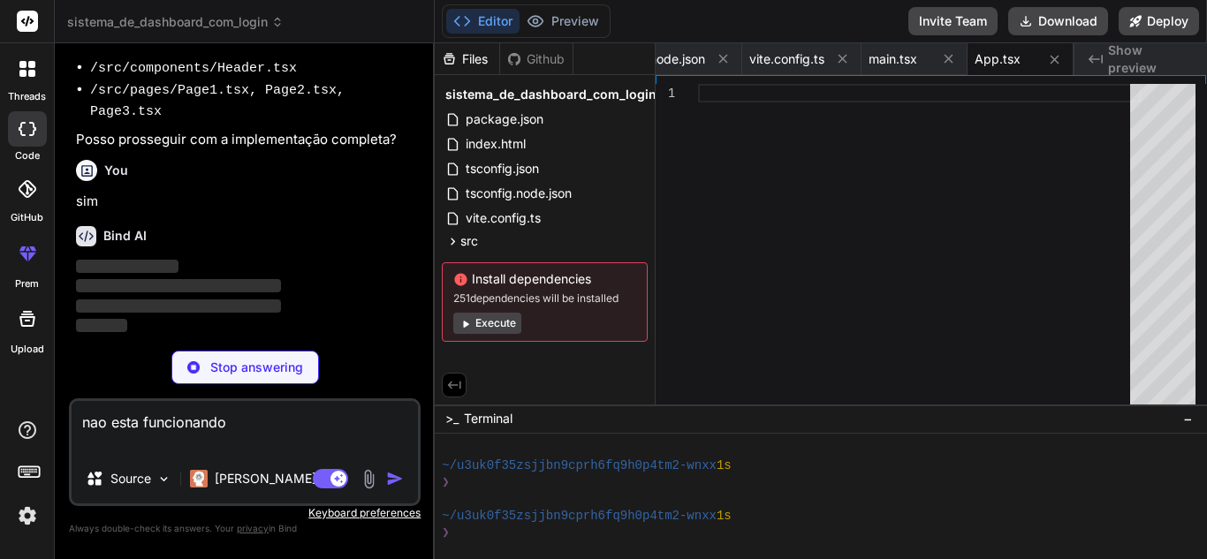
click at [27, 117] on div at bounding box center [27, 128] width 39 height 35
click at [26, 468] on icon at bounding box center [29, 471] width 25 height 25
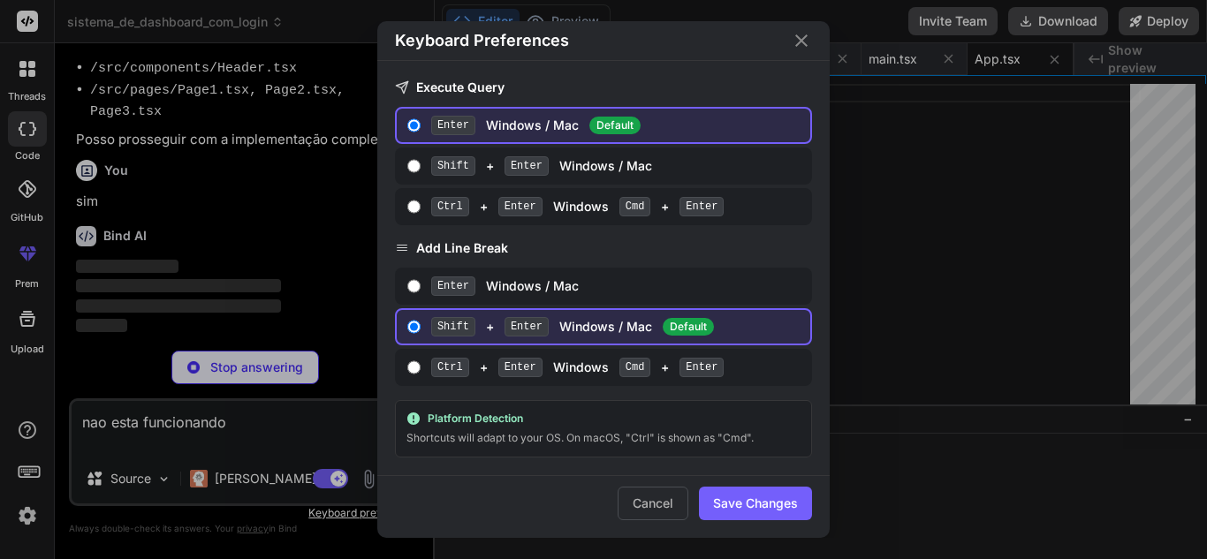
click at [799, 41] on icon "Close" at bounding box center [801, 40] width 21 height 21
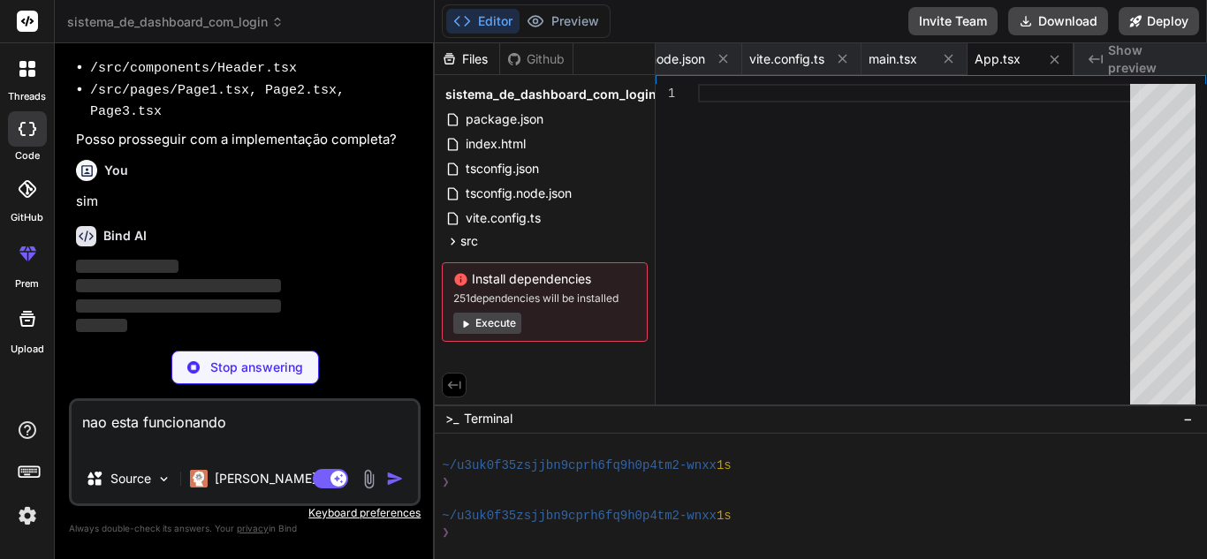
click at [501, 322] on button "Execute" at bounding box center [487, 323] width 68 height 21
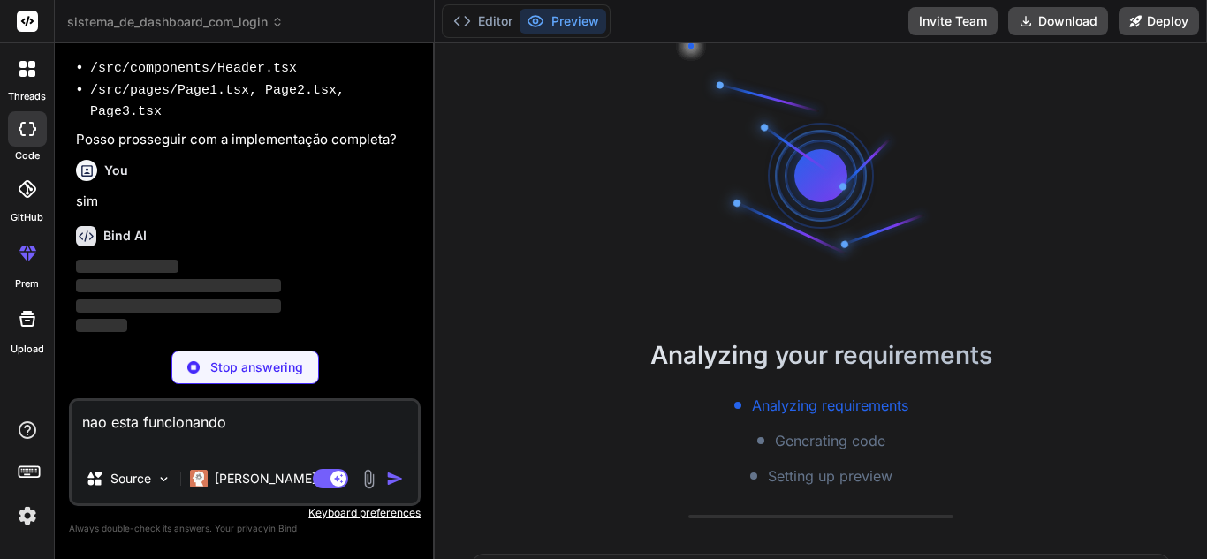
scroll to position [1578, 0]
type textarea "x"
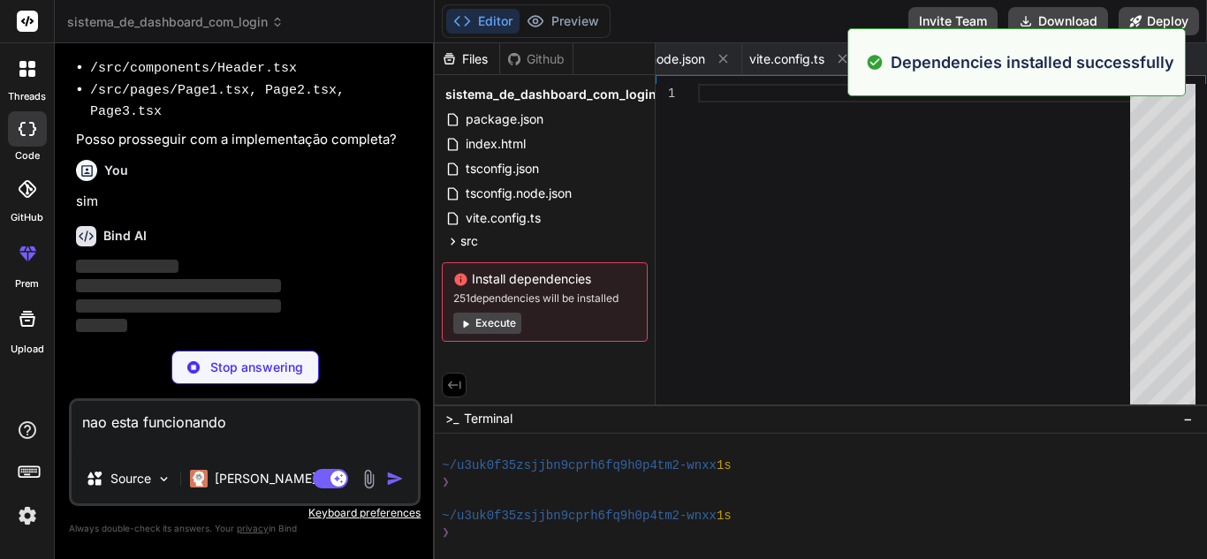
scroll to position [0, 0]
click at [869, 216] on div at bounding box center [919, 248] width 443 height 329
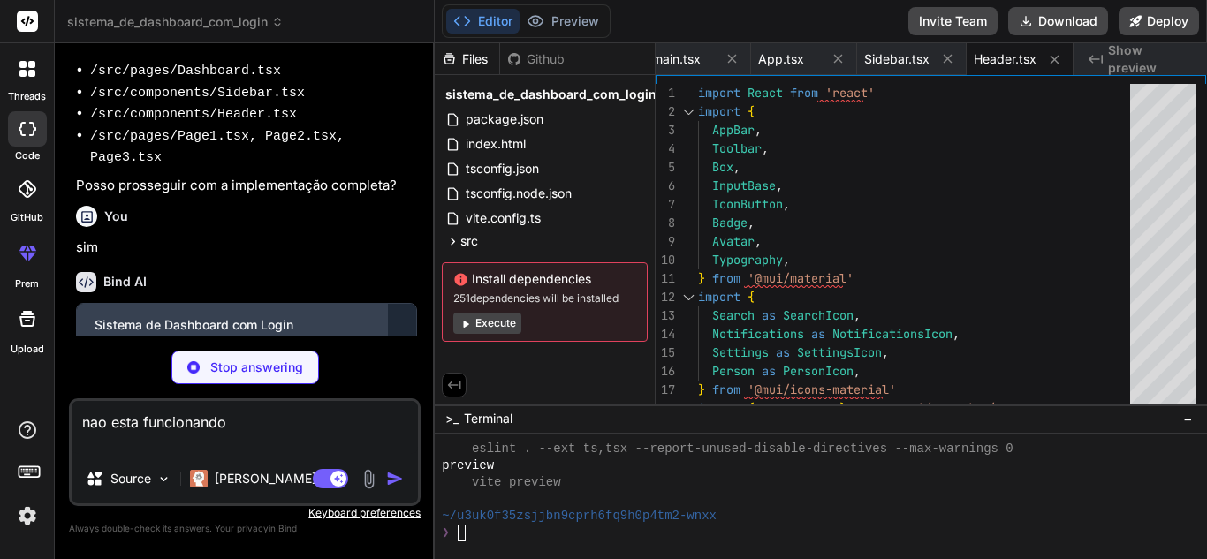
scroll to position [640, 0]
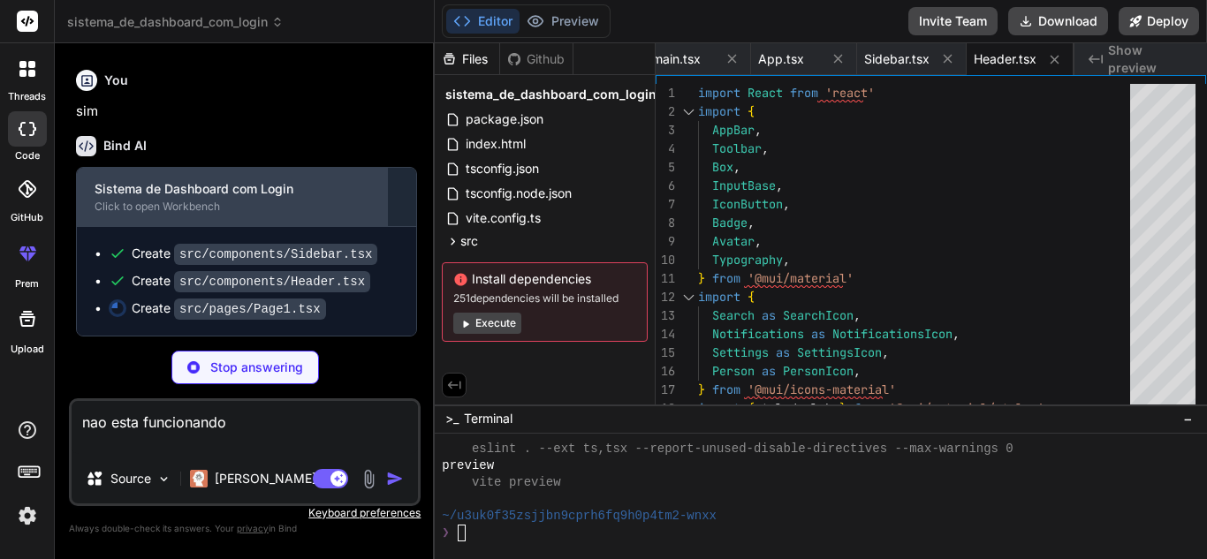
type textarea "x"
type textarea "</Card> </Grid> </Grid> </Box> ) } export default Page1"
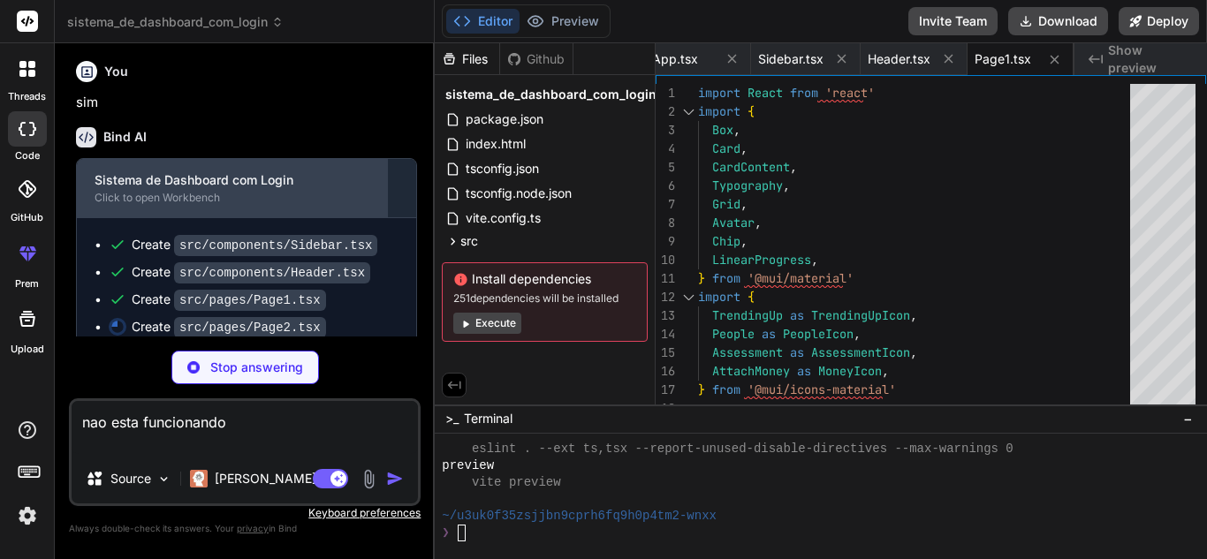
scroll to position [667, 0]
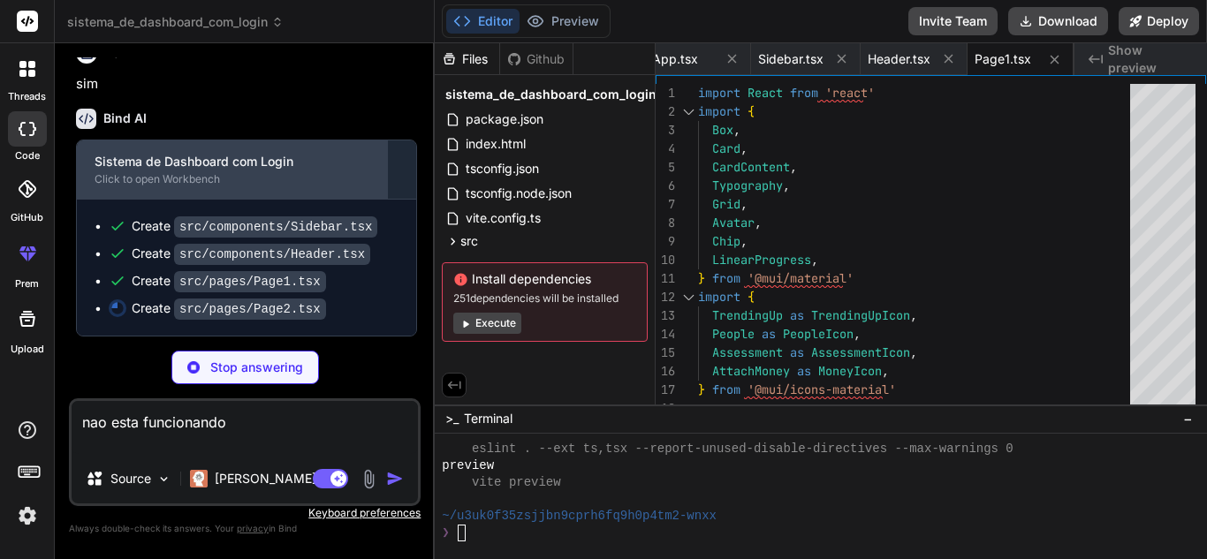
type textarea "x"
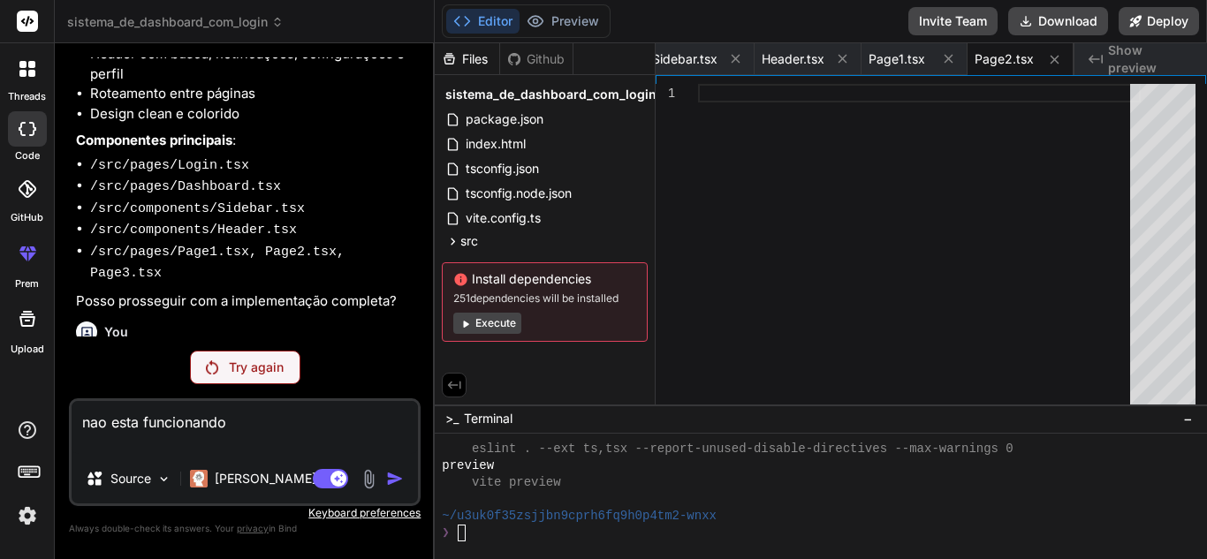
scroll to position [425, 0]
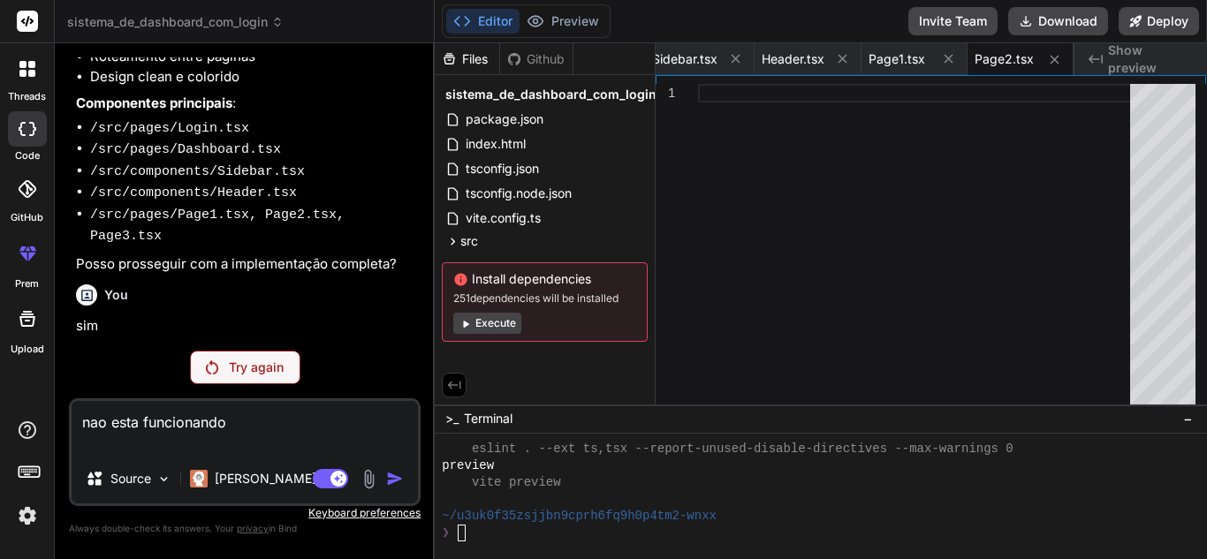
drag, startPoint x: 261, startPoint y: 215, endPoint x: 167, endPoint y: 246, distance: 98.6
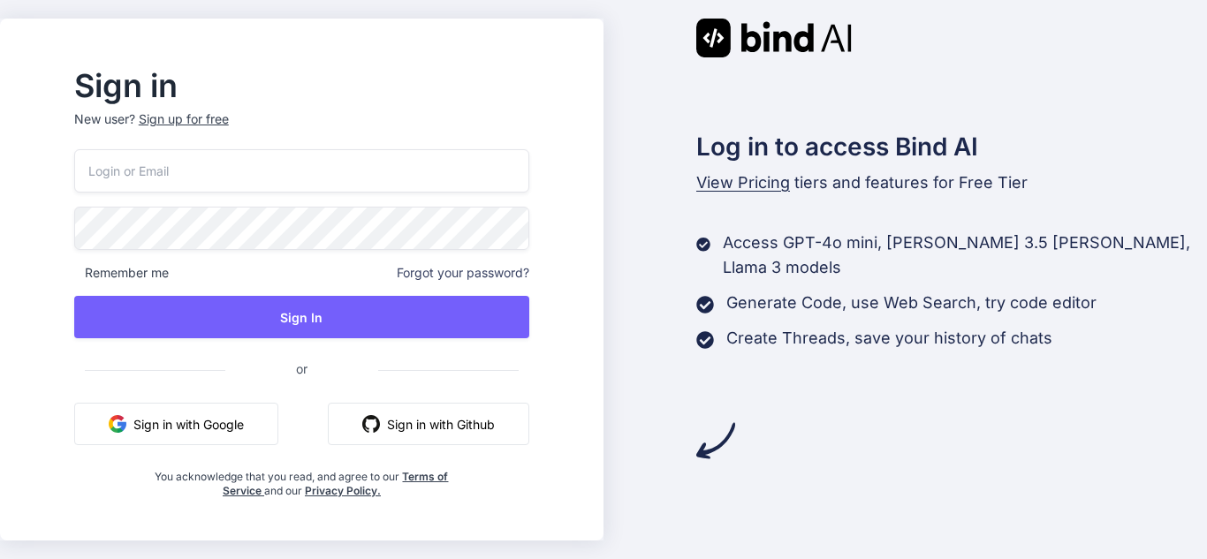
click at [200, 430] on button "Sign in with Google" at bounding box center [176, 424] width 204 height 42
click at [246, 414] on button "Sign in with Google" at bounding box center [176, 424] width 204 height 42
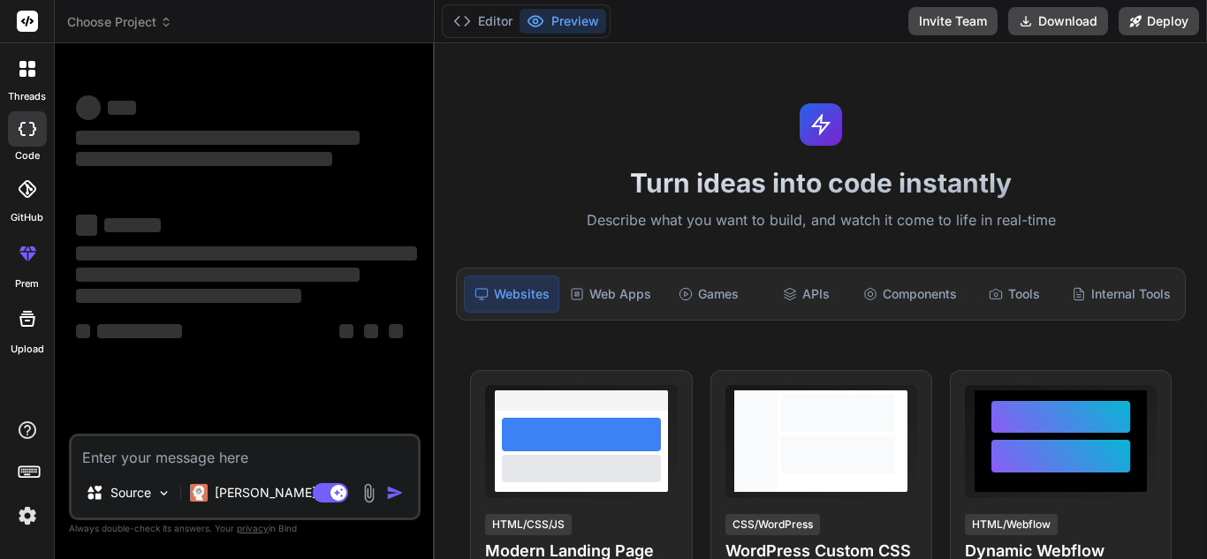
type textarea "x"
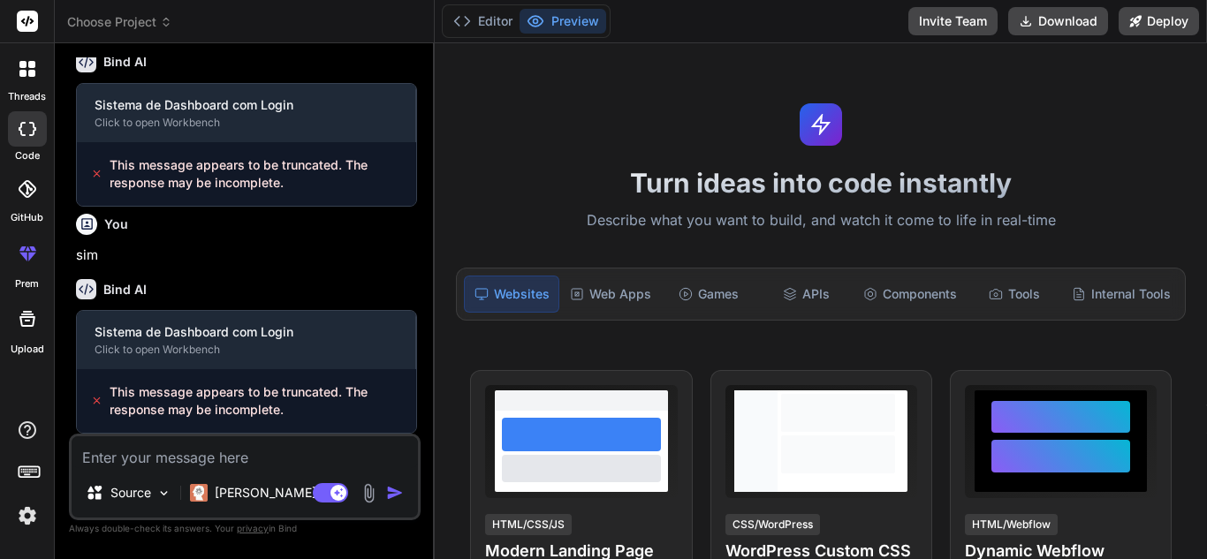
scroll to position [725, 0]
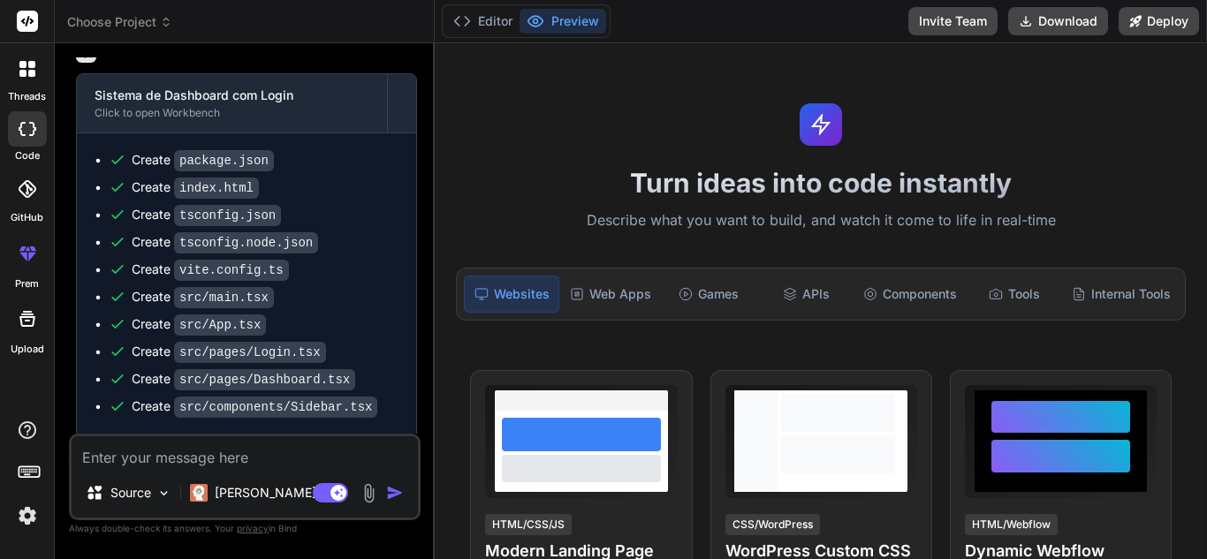
drag, startPoint x: 0, startPoint y: 0, endPoint x: 135, endPoint y: 70, distance: 152.1
click at [135, 61] on h6 "Bind AI" at bounding box center [124, 52] width 43 height 18
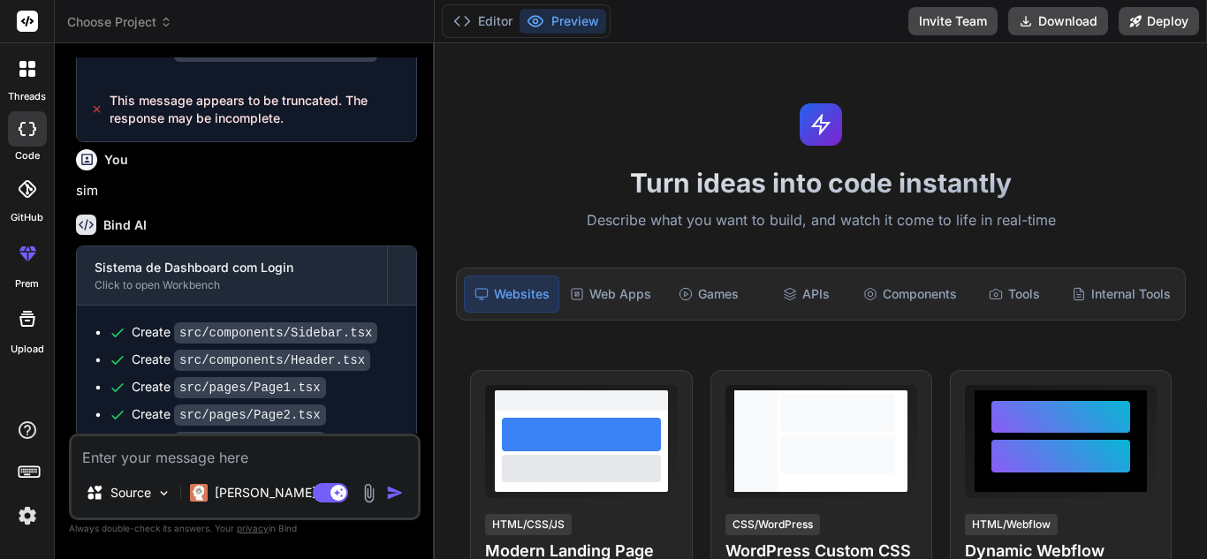
scroll to position [1190, 0]
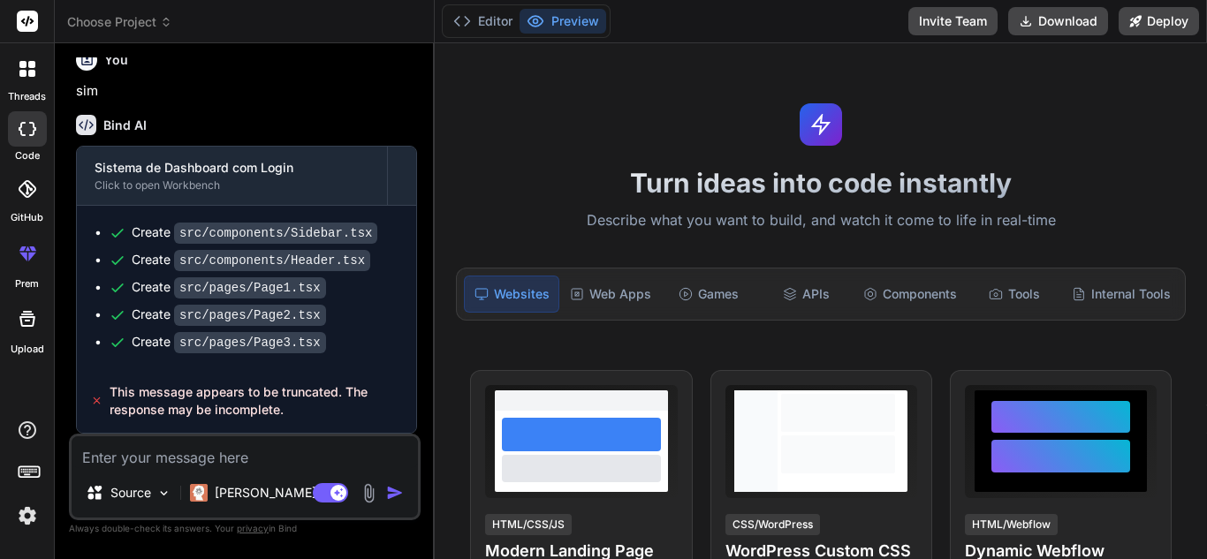
click at [274, 446] on textarea at bounding box center [245, 452] width 346 height 32
type textarea "n"
type textarea "x"
type textarea "na"
type textarea "x"
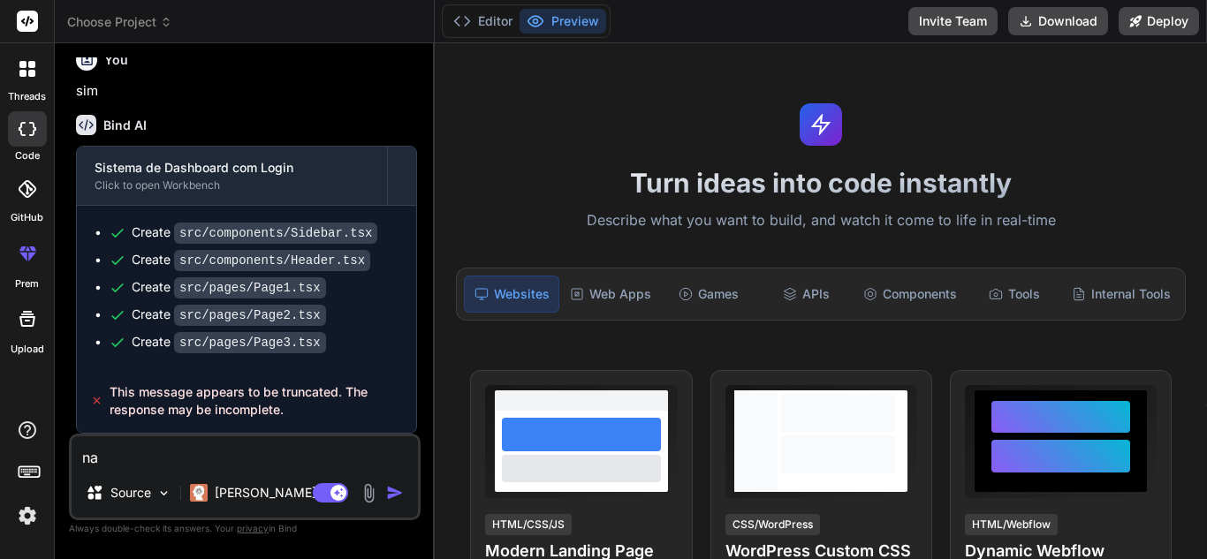
type textarea "nao"
type textarea "x"
type textarea "nao"
type textarea "x"
type textarea "nao e"
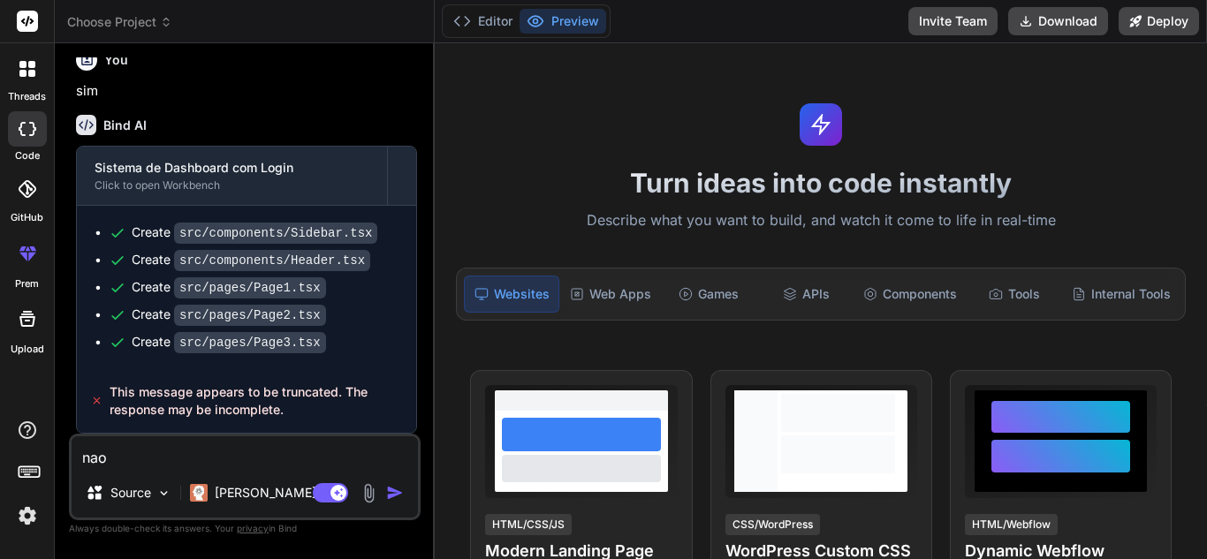
type textarea "x"
type textarea "nao es"
type textarea "x"
type textarea "nao est"
type textarea "x"
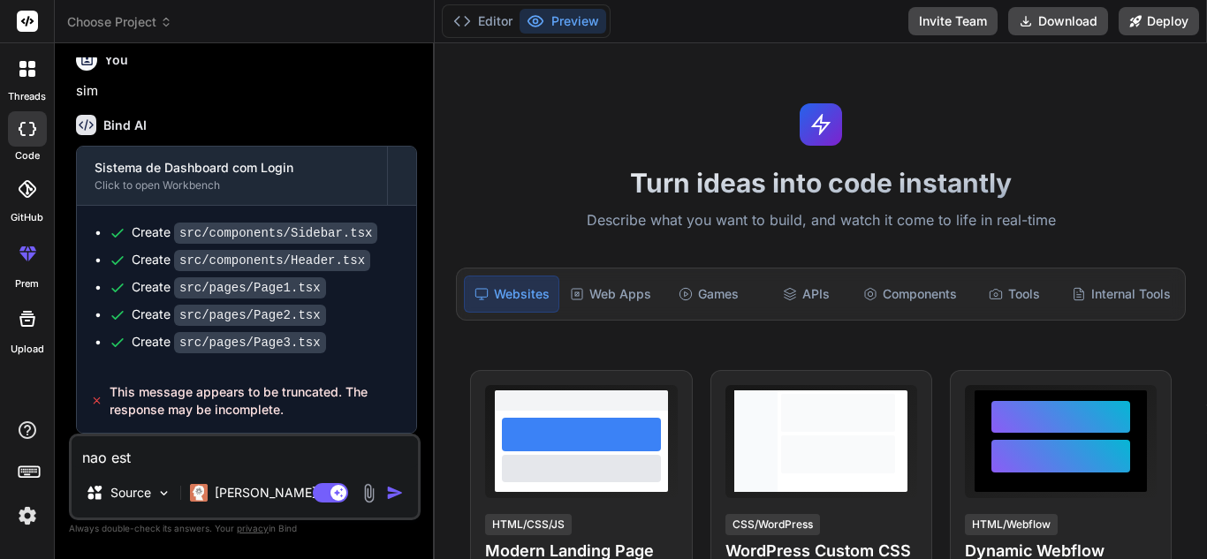
type textarea "nao esta"
type textarea "x"
type textarea "nao esta"
type textarea "x"
type textarea "nao esta f"
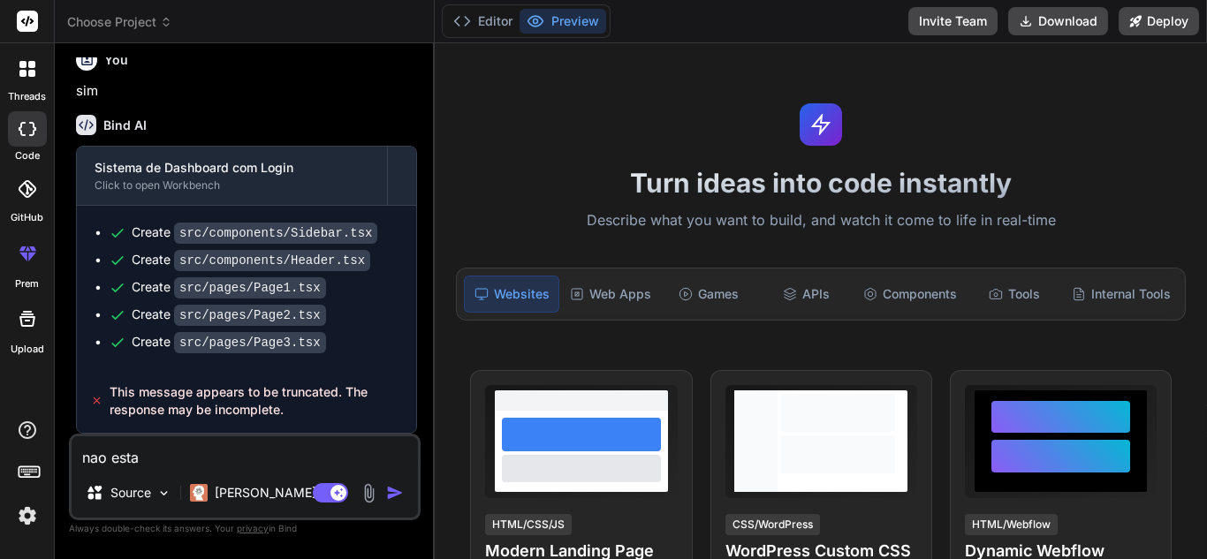
type textarea "x"
type textarea "nao esta fu"
type textarea "x"
type textarea "nao esta fun"
type textarea "x"
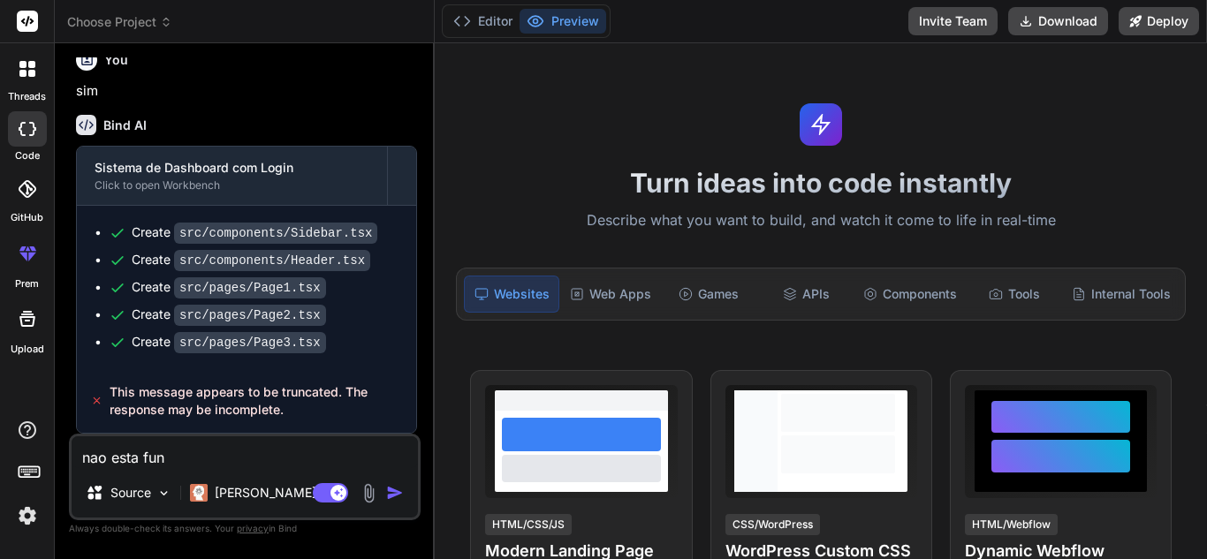
type textarea "nao esta func"
type textarea "x"
type textarea "nao esta funci"
type textarea "x"
type textarea "nao esta funcio"
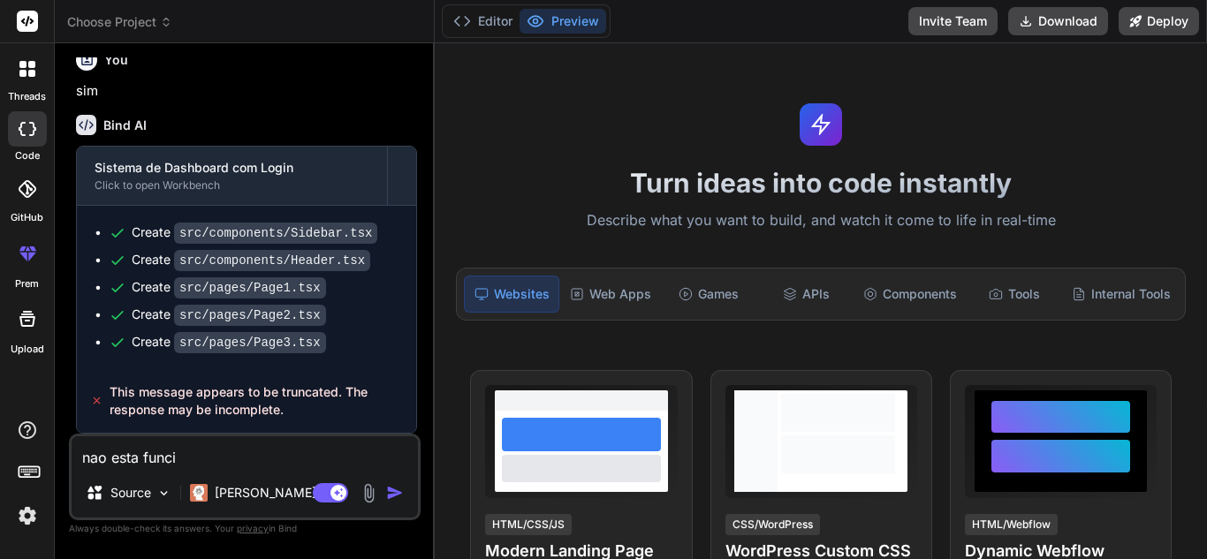
type textarea "x"
type textarea "nao esta funcion"
type textarea "x"
type textarea "nao esta funciona"
type textarea "x"
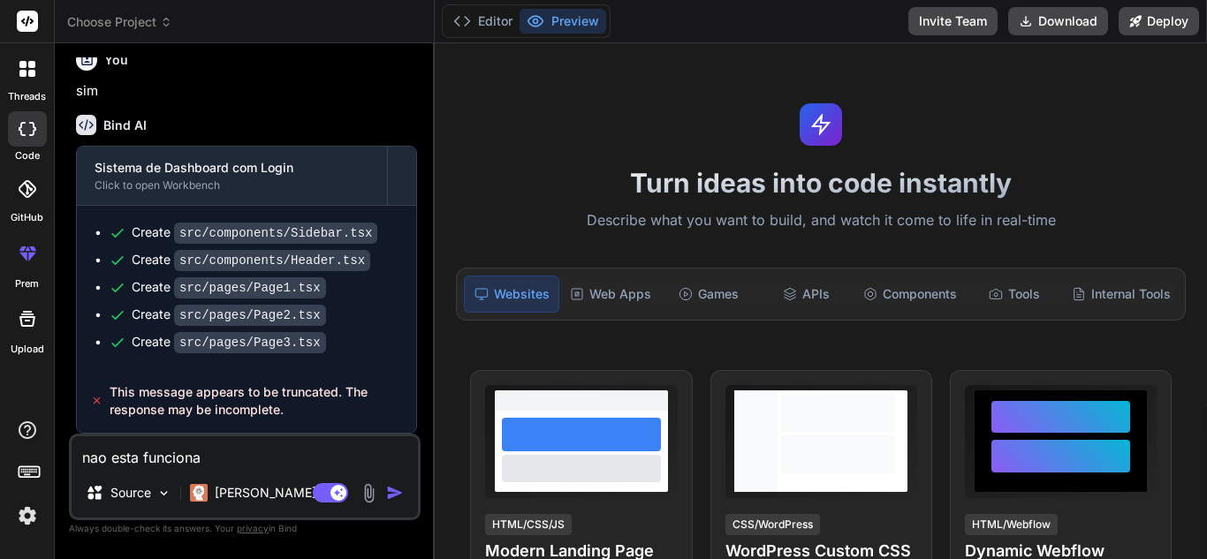
type textarea "nao esta funcionan"
type textarea "x"
type textarea "nao esta funcionand"
type textarea "x"
type textarea "nao esta funcionando"
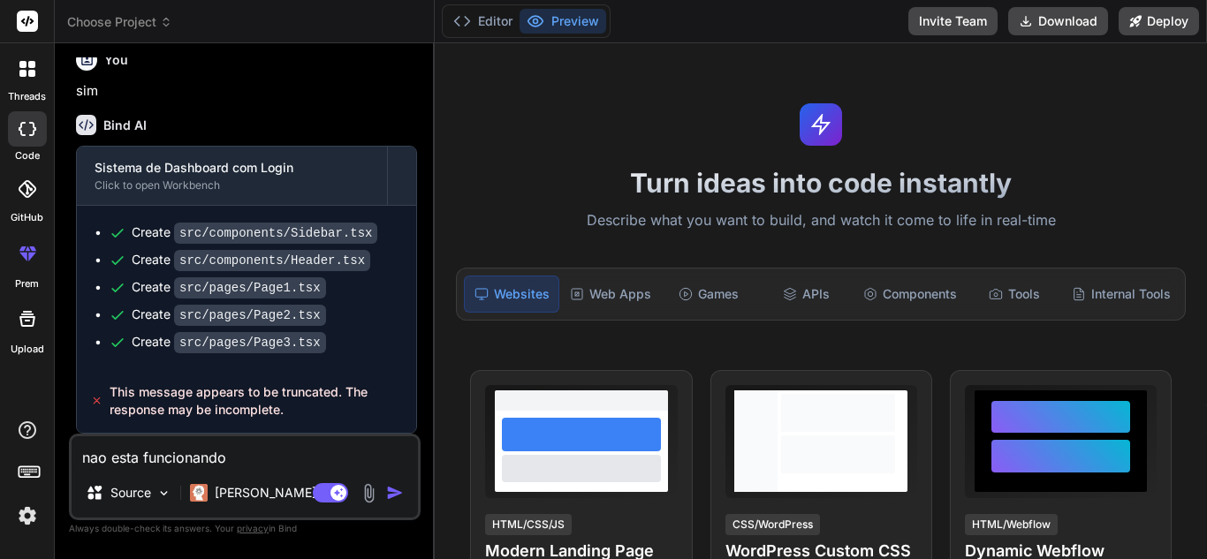
type textarea "x"
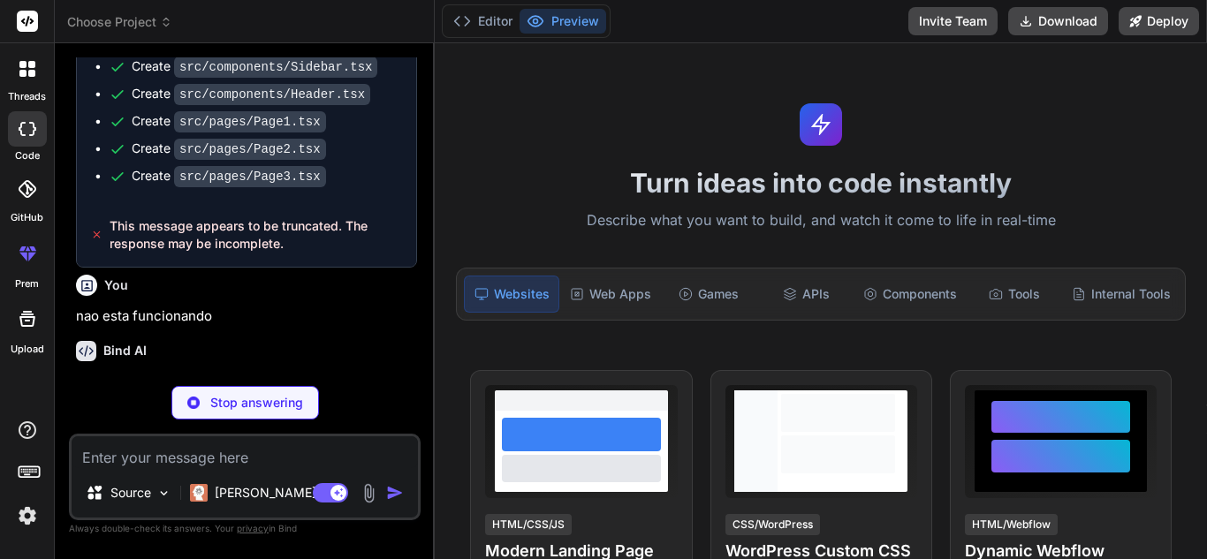
scroll to position [1373, 0]
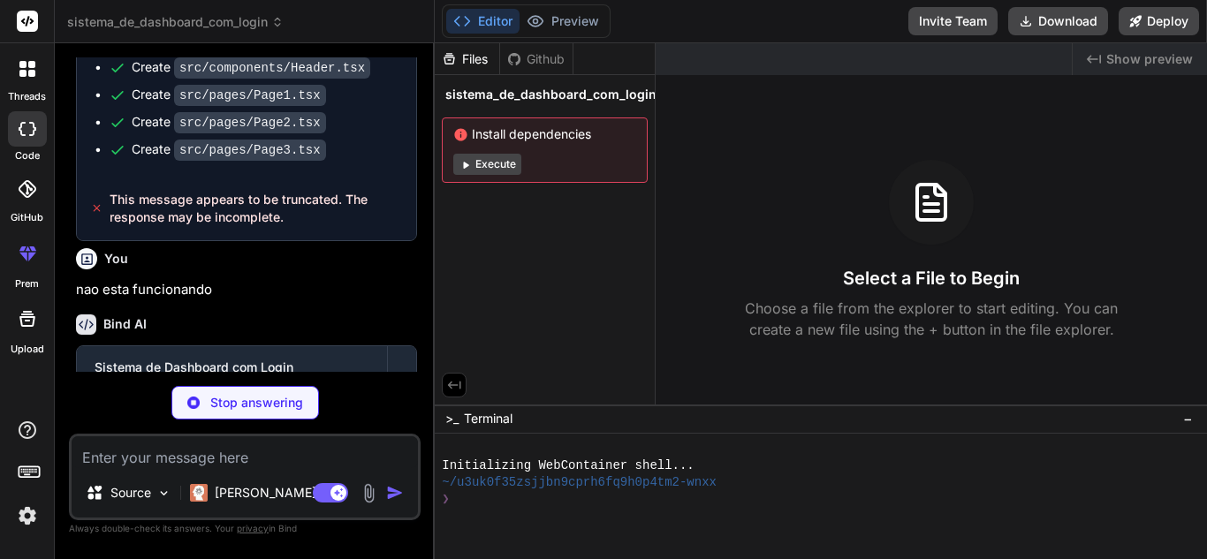
click at [489, 168] on button "Execute" at bounding box center [487, 164] width 68 height 21
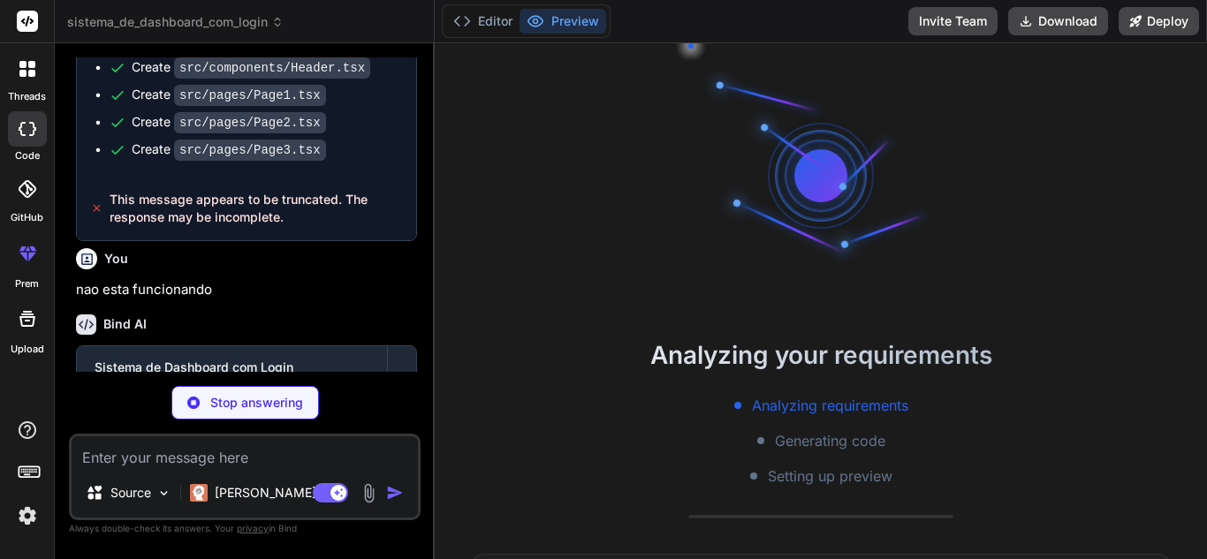
scroll to position [218, 0]
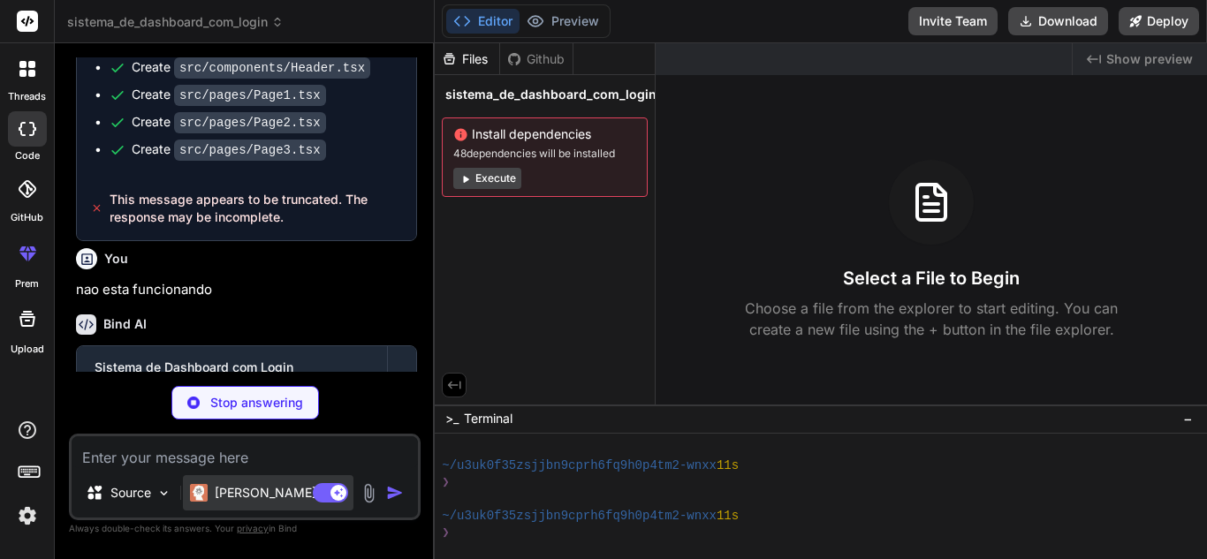
click at [255, 505] on div "[PERSON_NAME] 4 S.." at bounding box center [268, 492] width 171 height 35
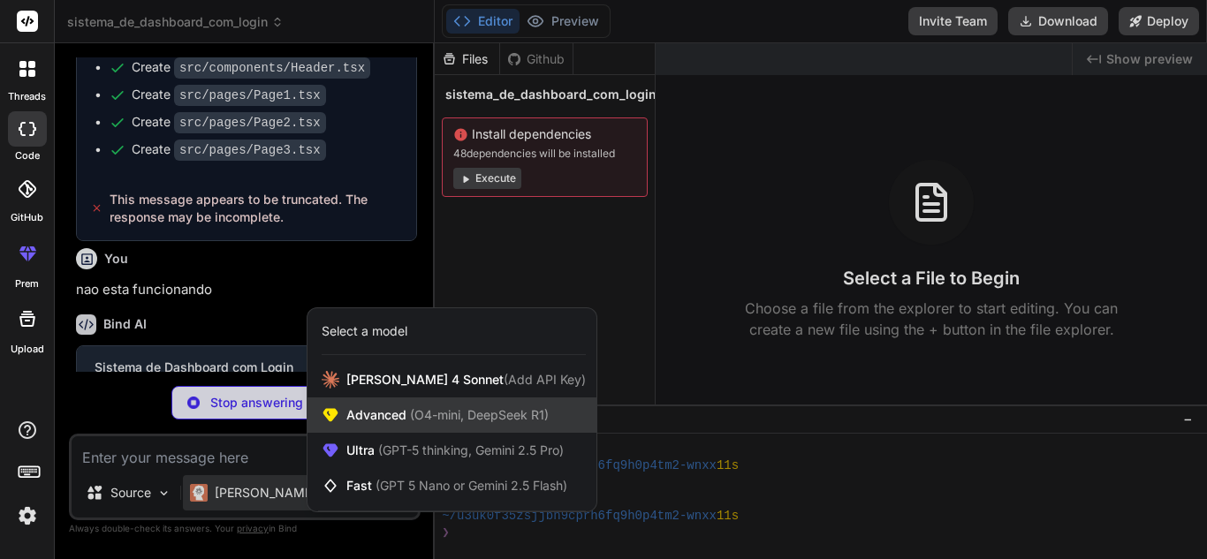
click at [414, 414] on span "(O4-mini, DeepSeek R1)" at bounding box center [477, 414] width 142 height 15
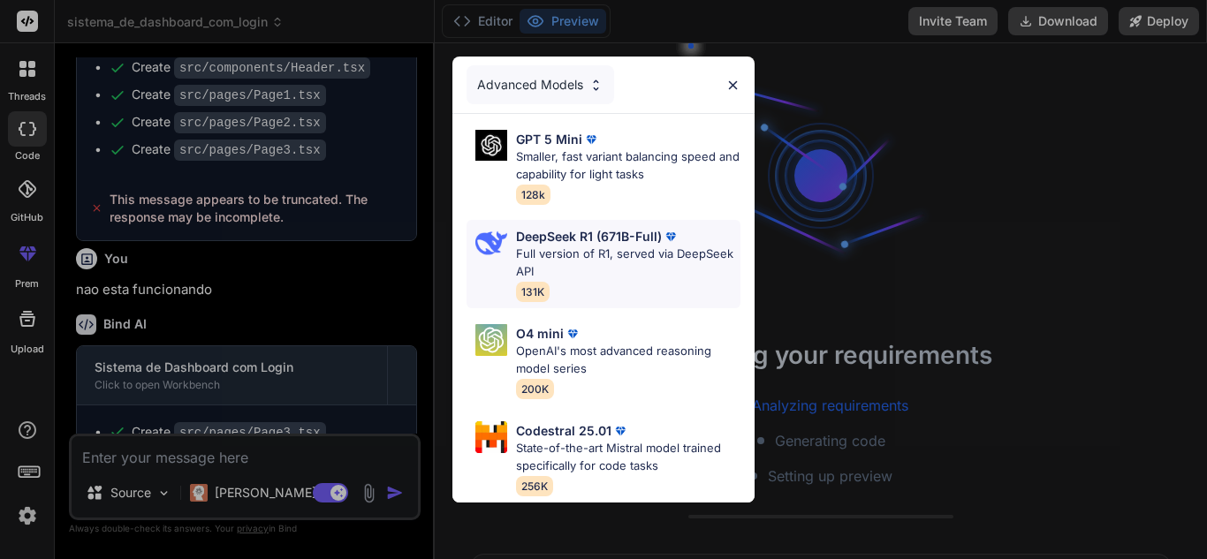
scroll to position [420, 0]
click at [555, 246] on p "Full version of R1, served via DeepSeek API" at bounding box center [628, 263] width 224 height 34
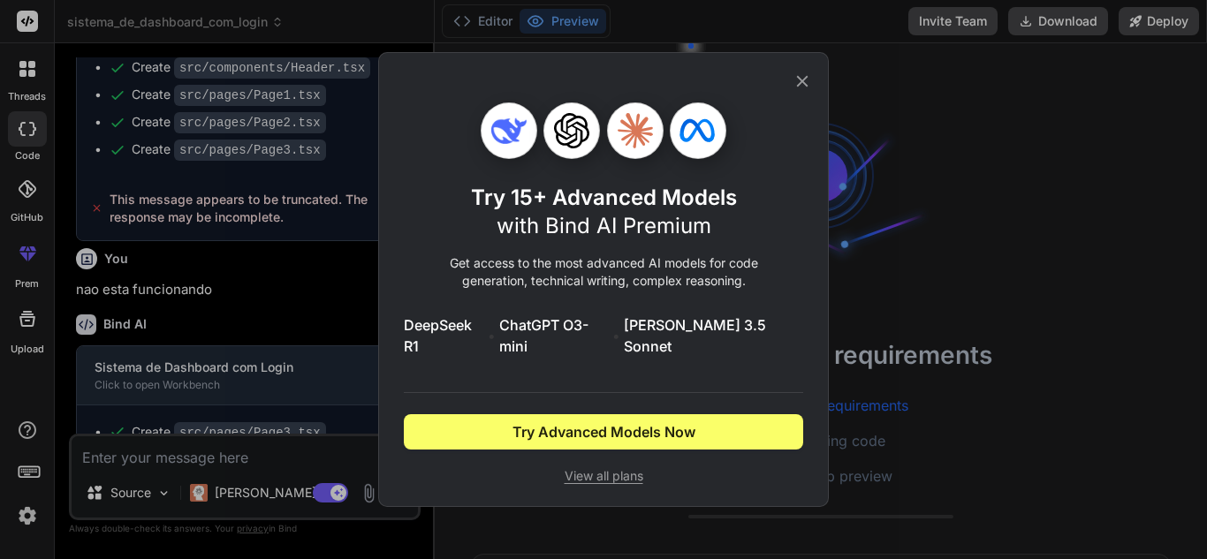
type textarea "x"
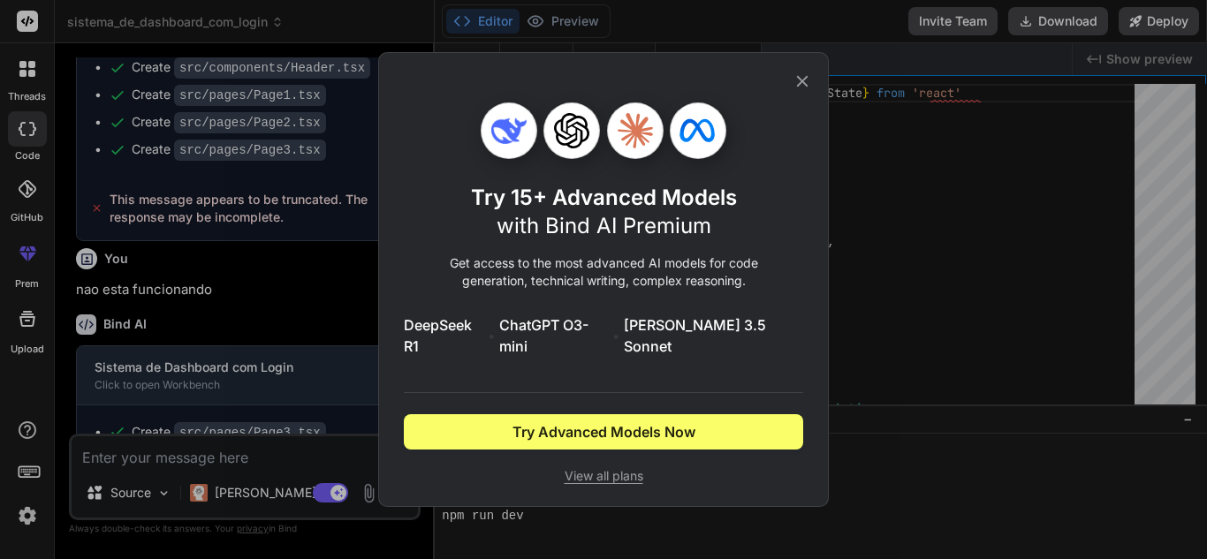
scroll to position [621, 0]
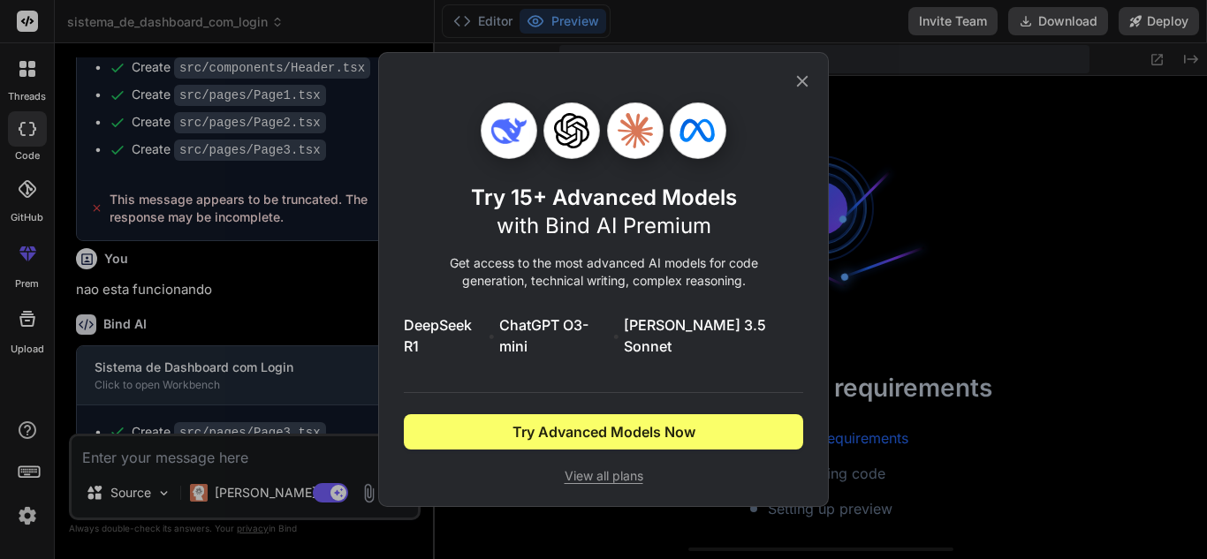
click at [793, 77] on div "Try 15+ Advanced Models with Bind AI Premium Get access to the most advanced AI…" at bounding box center [603, 279] width 399 height 453
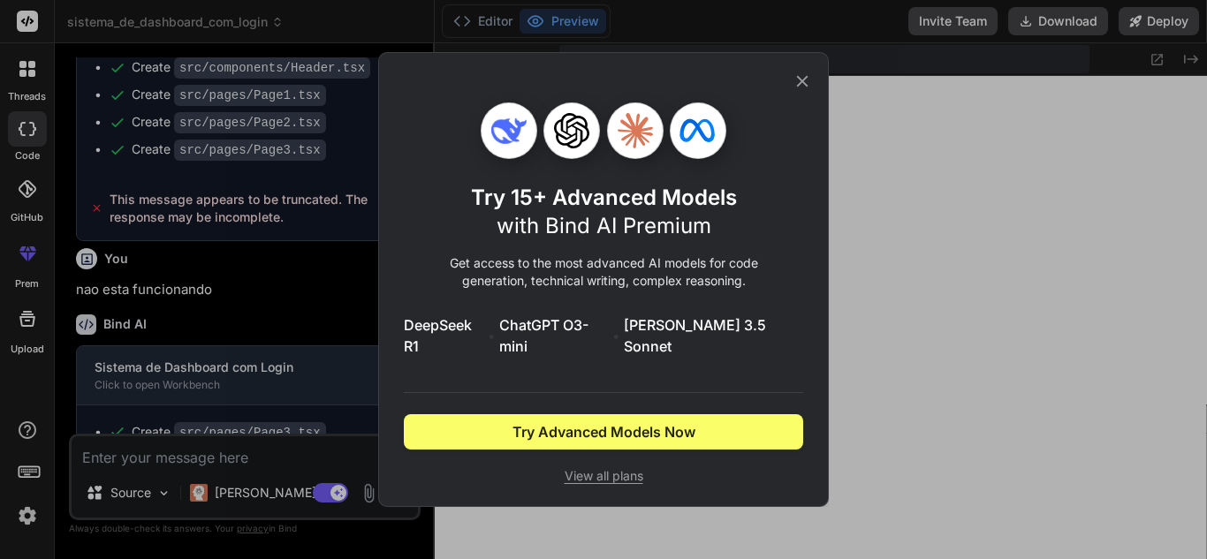
scroll to position [990, 0]
click at [803, 88] on icon at bounding box center [802, 81] width 19 height 19
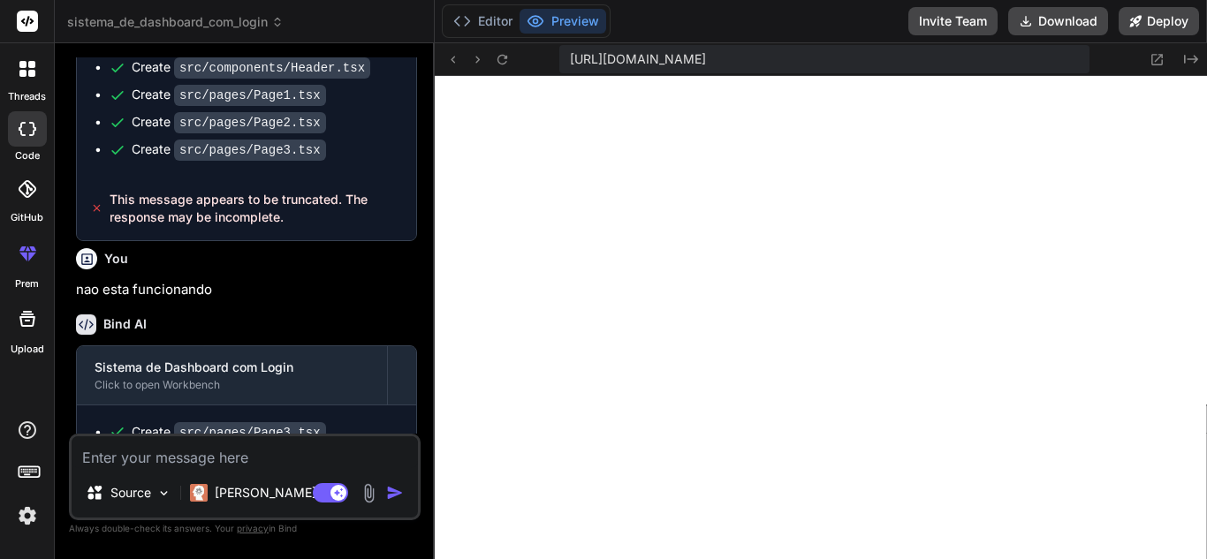
scroll to position [1041, 0]
click at [499, 48] on div "[URL][DOMAIN_NAME] Created with Pixso." at bounding box center [821, 59] width 772 height 33
click at [499, 54] on icon at bounding box center [502, 59] width 15 height 15
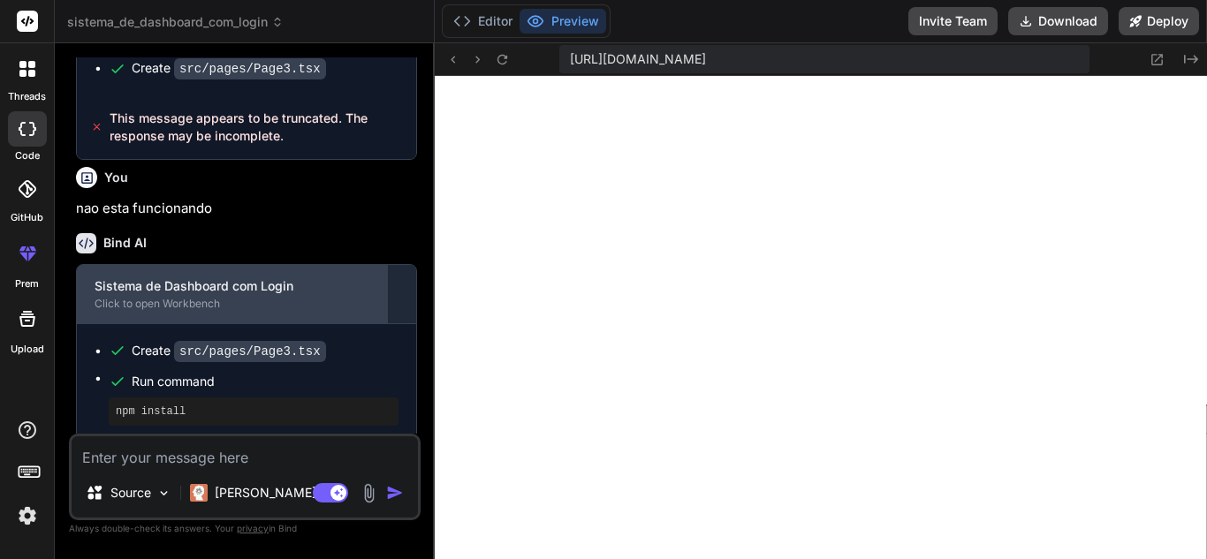
scroll to position [1539, 0]
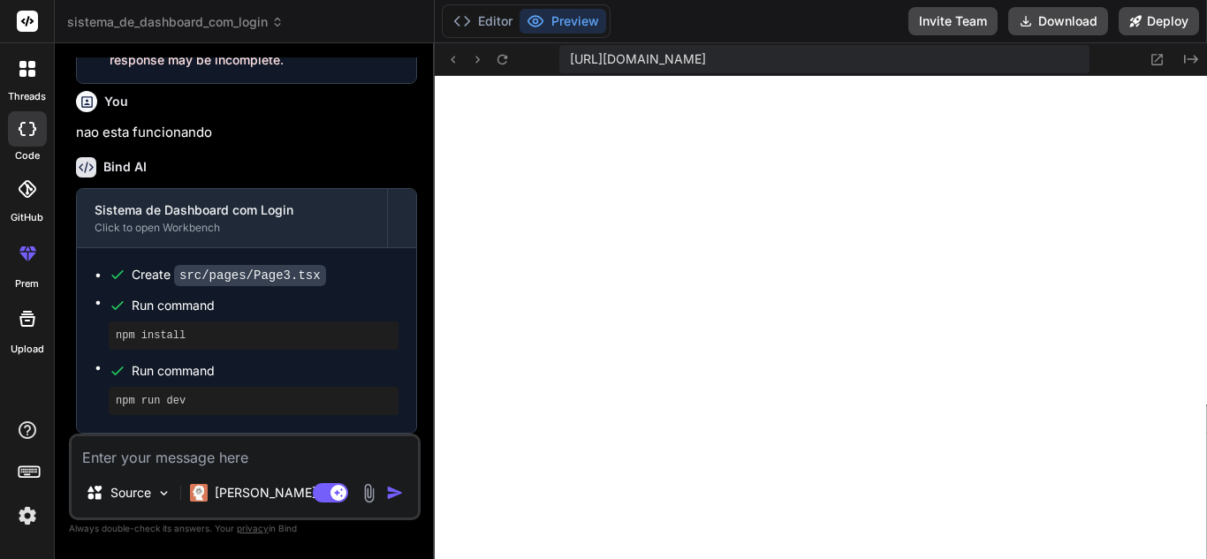
click at [151, 461] on textarea at bounding box center [245, 452] width 346 height 32
type textarea "a"
type textarea "x"
type textarea "ai"
type textarea "x"
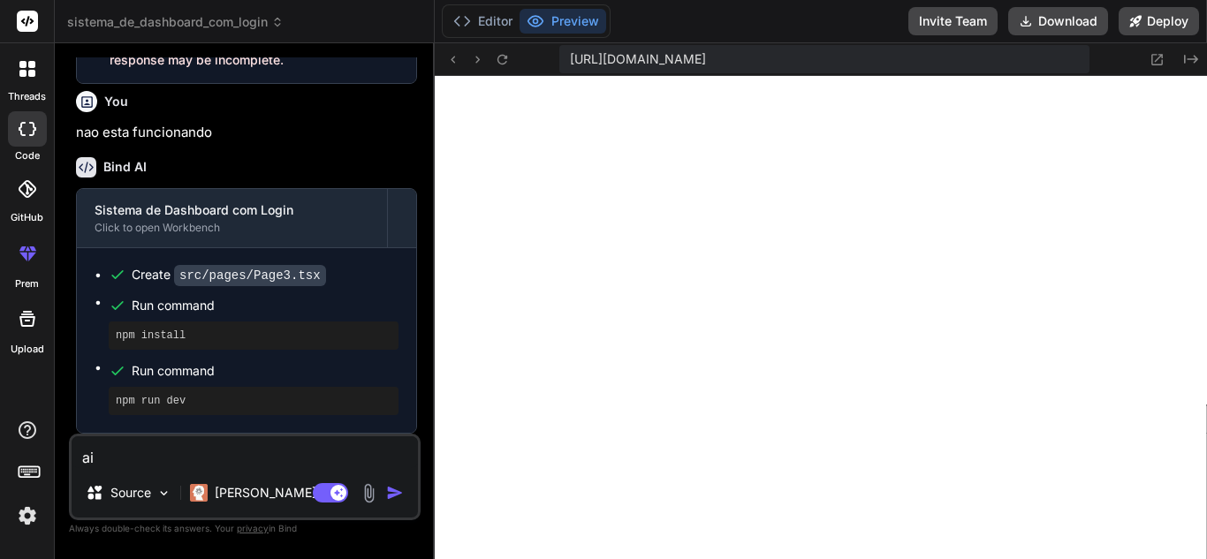
type textarea "ain"
type textarea "x"
type textarea "aind"
type textarea "x"
type textarea "ainda"
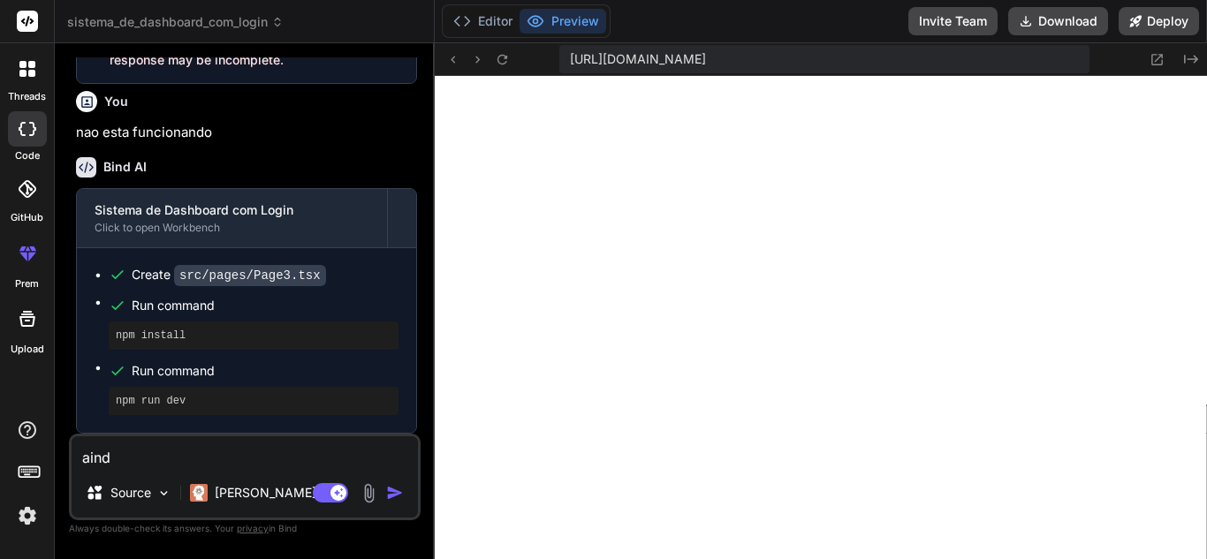
type textarea "x"
type textarea "ainda"
type textarea "x"
type textarea "ainda n"
type textarea "x"
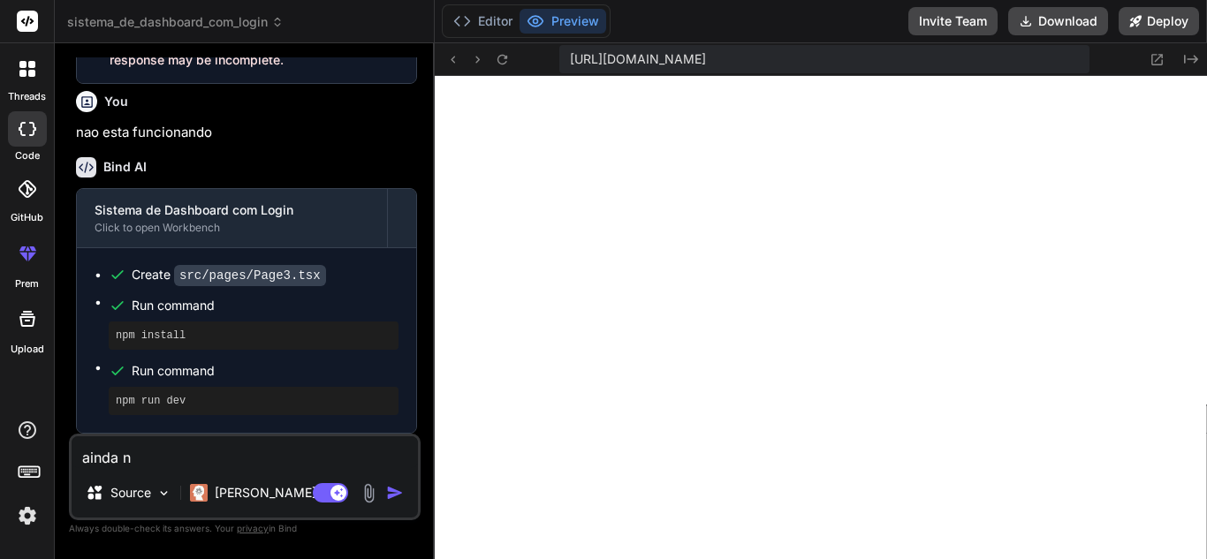
type textarea "ainda na"
type textarea "x"
type textarea "ainda nao"
type textarea "x"
type textarea "ainda nao"
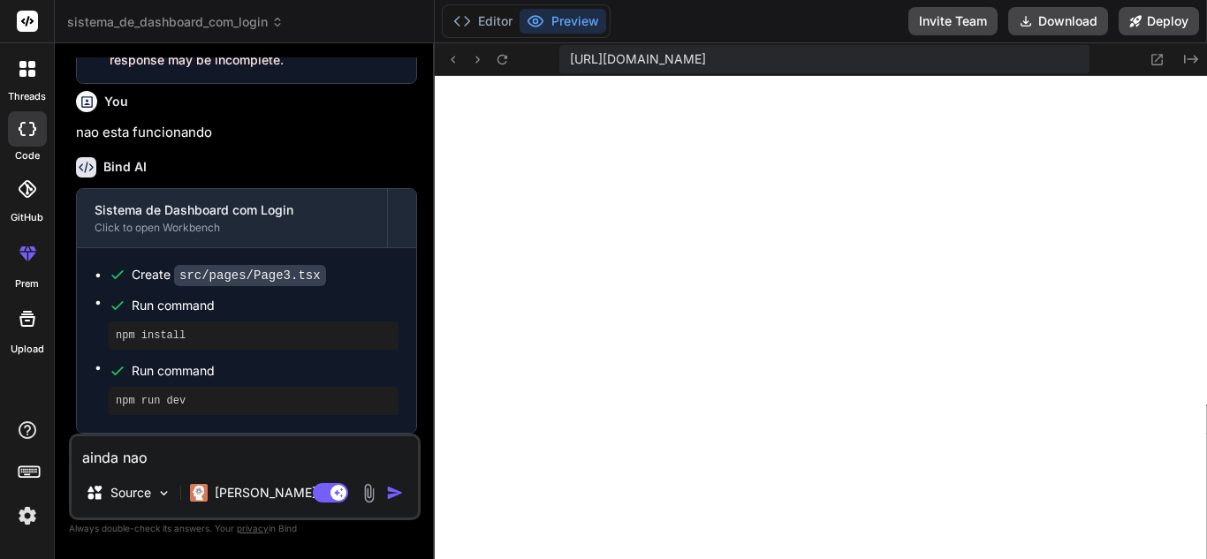
type textarea "x"
type textarea "ainda nao f"
type textarea "x"
type textarea "ainda nao fu"
type textarea "x"
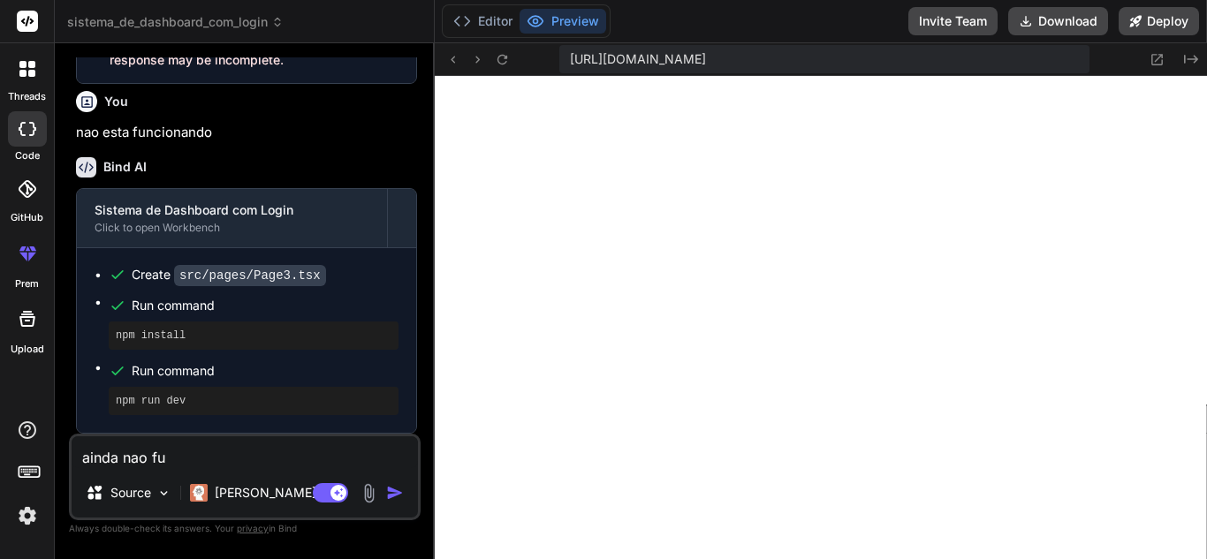
type textarea "ainda nao fun"
type textarea "x"
type textarea "ainda nao func"
type textarea "x"
type textarea "ainda nao funci"
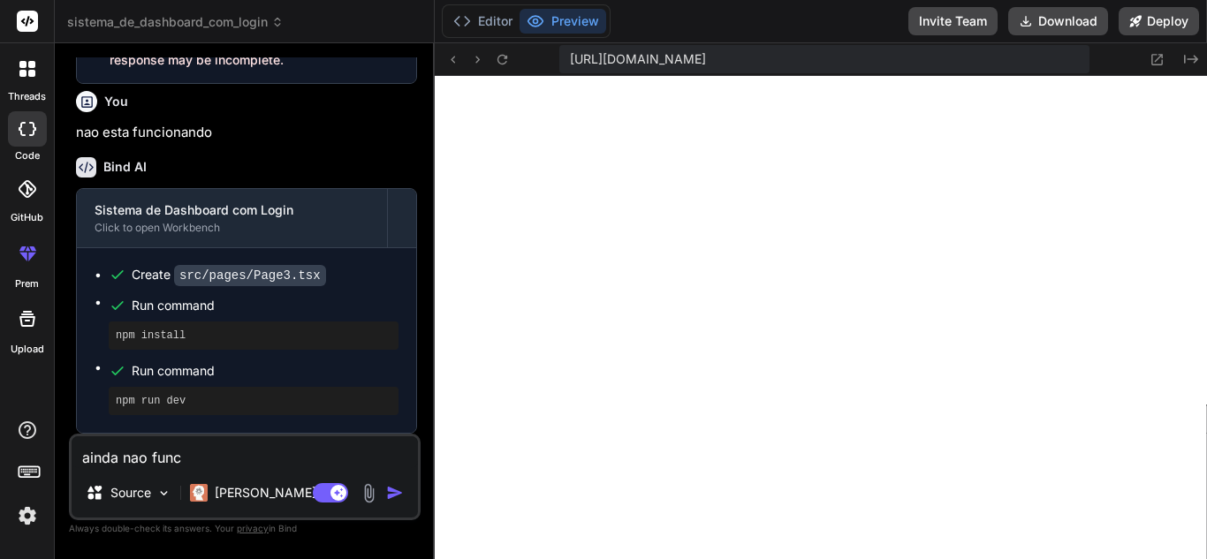
type textarea "x"
type textarea "ainda [PERSON_NAME]"
type textarea "x"
type textarea "ainda nao funcion"
type textarea "x"
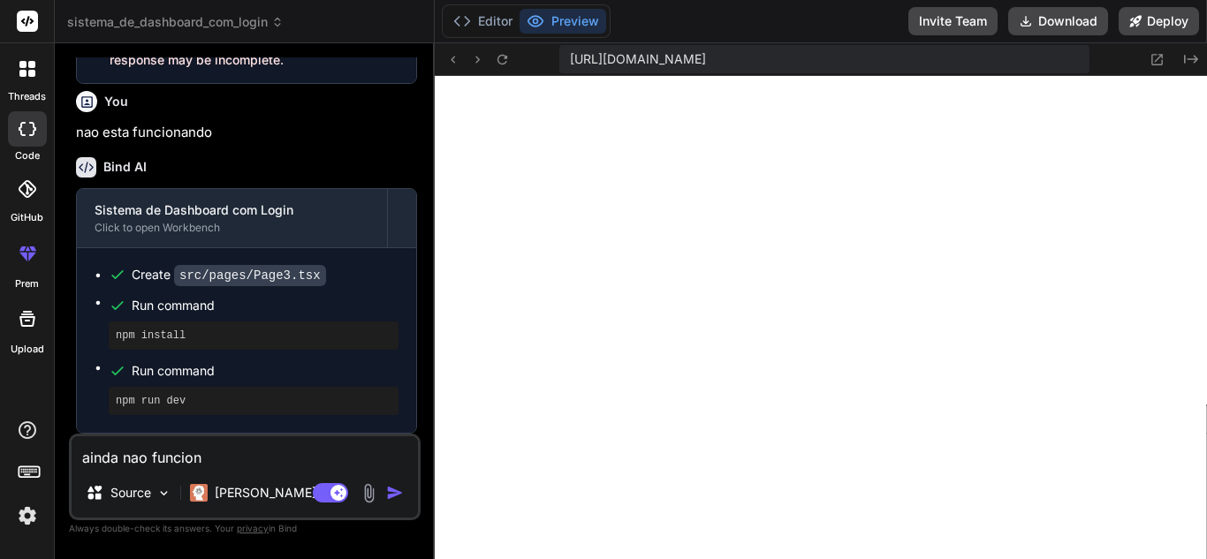
type textarea "ainda nao funciona"
type textarea "x"
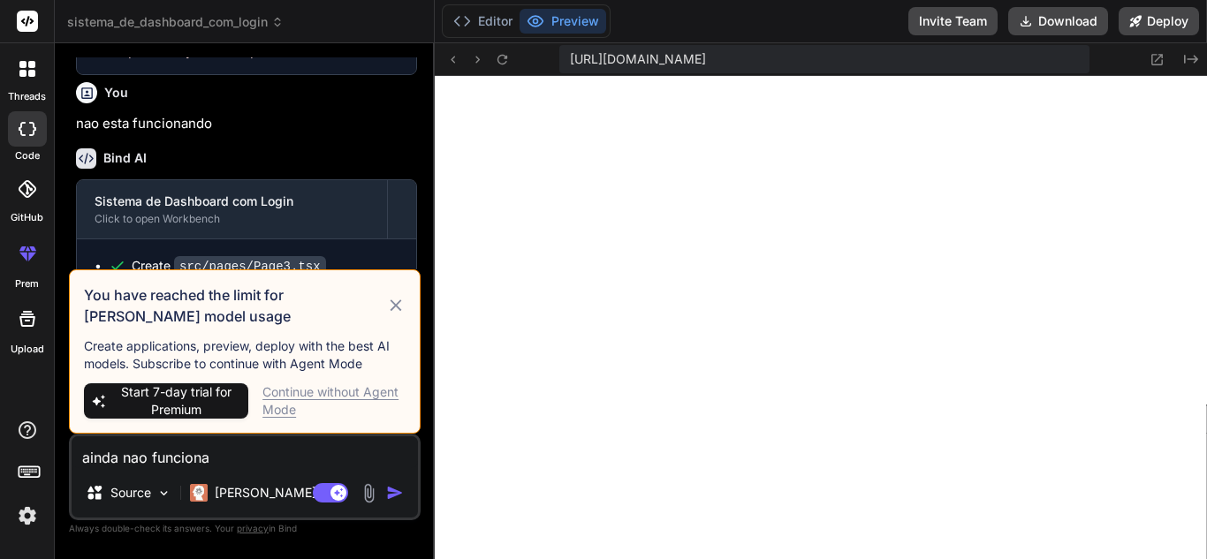
type textarea "ainda nao funciona"
click at [395, 301] on icon at bounding box center [396, 305] width 20 height 21
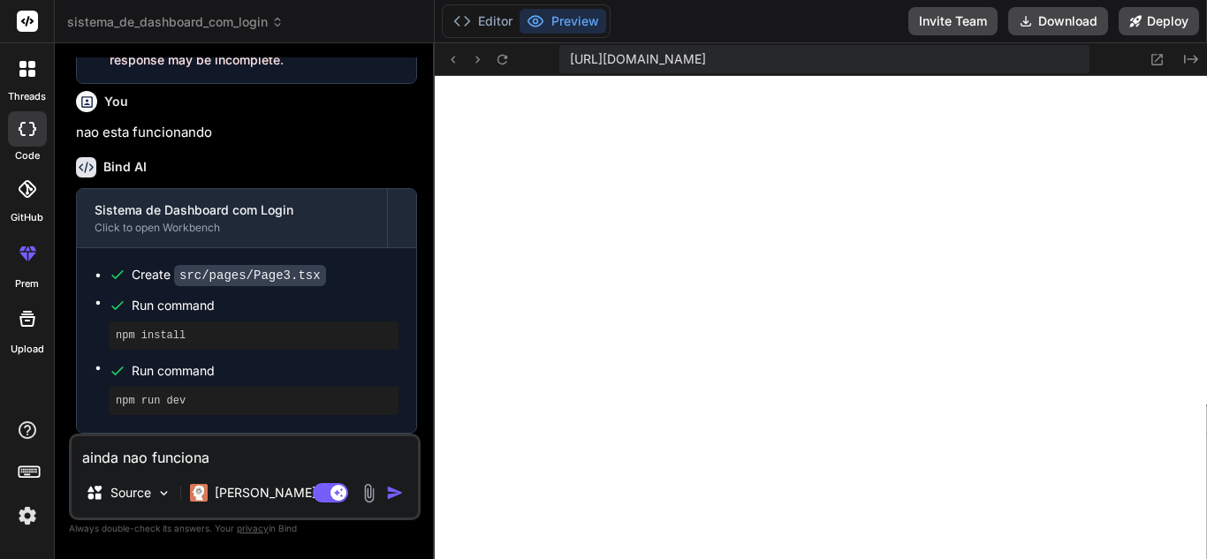
click at [396, 487] on img "button" at bounding box center [395, 493] width 18 height 18
type textarea "x"
